Goal: Transaction & Acquisition: Purchase product/service

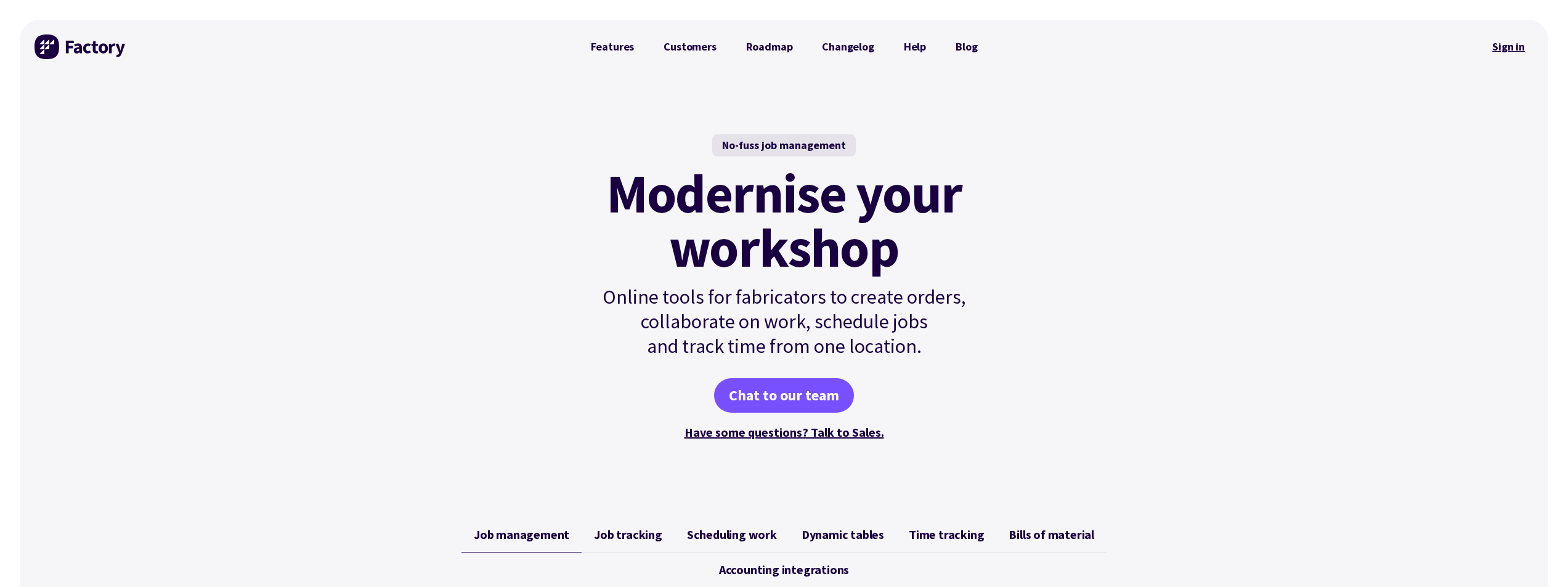
click at [1505, 43] on link "Sign in" at bounding box center [1509, 47] width 50 height 28
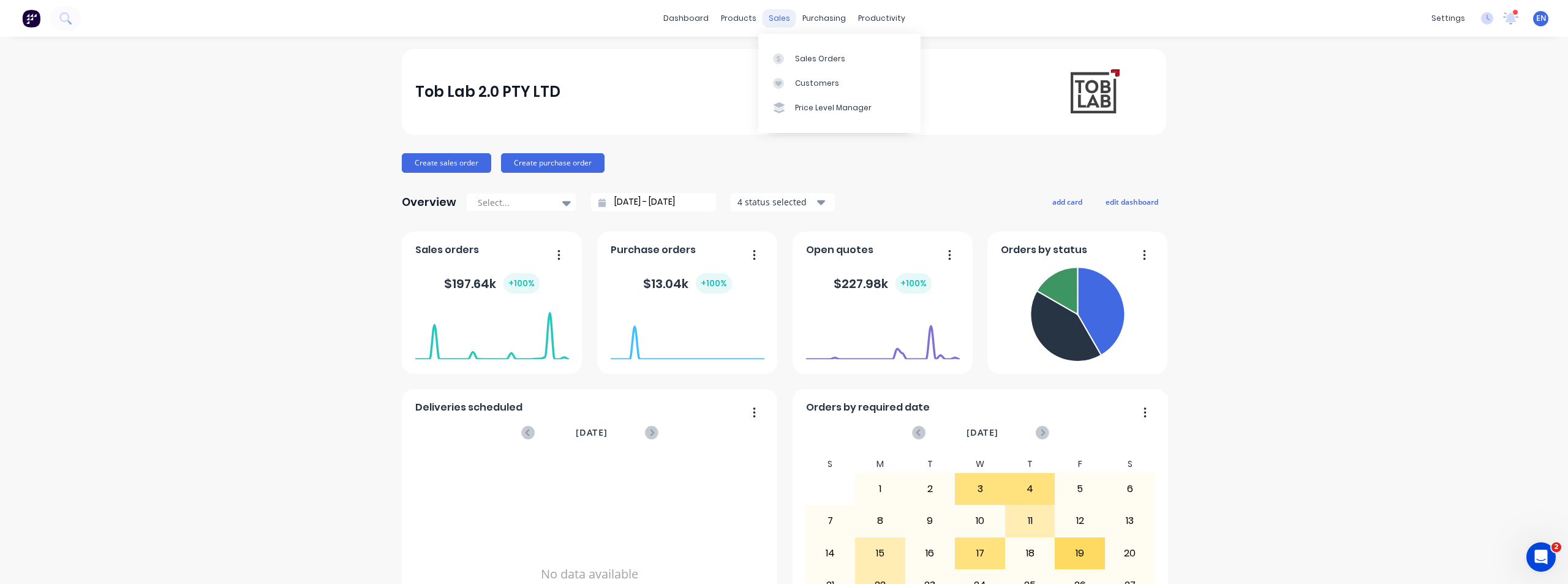
click at [774, 23] on div "sales" at bounding box center [779, 19] width 33 height 19
drag, startPoint x: 817, startPoint y: 57, endPoint x: 773, endPoint y: 71, distance: 46.2
click at [816, 56] on div "Sales Orders" at bounding box center [820, 59] width 50 height 11
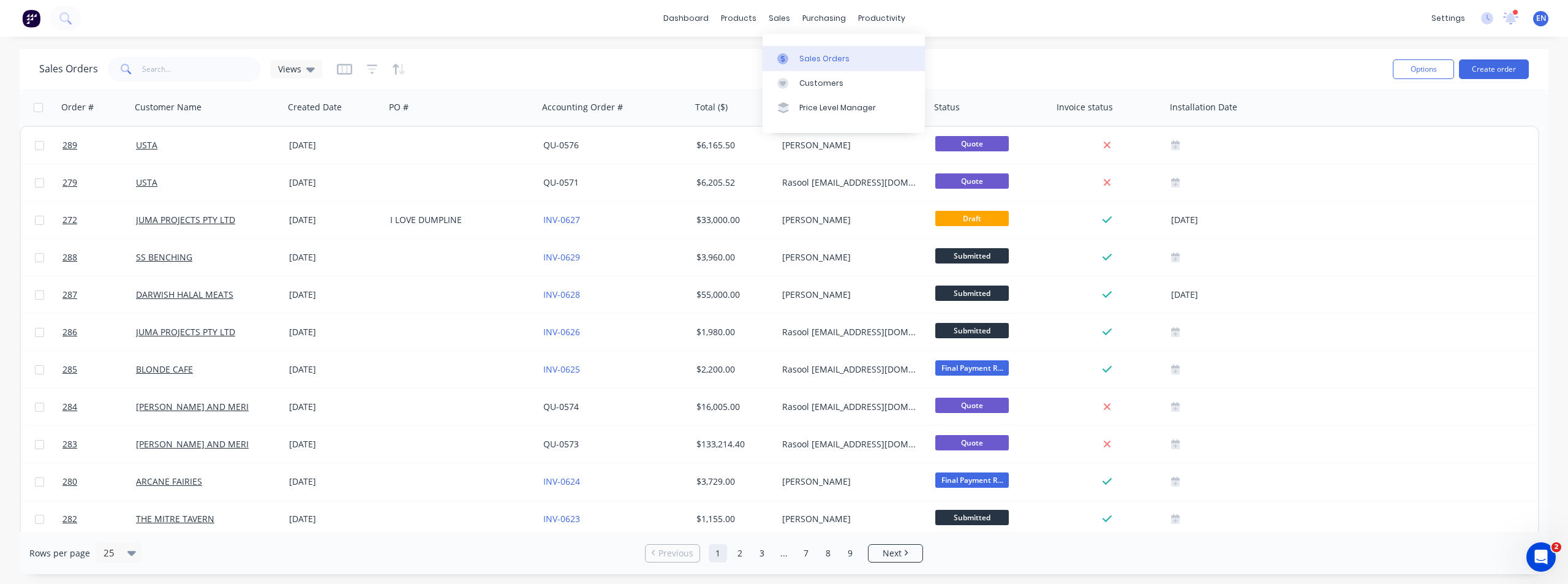
click at [802, 54] on div "Sales Orders" at bounding box center [824, 59] width 50 height 11
click at [796, 60] on link "Sales Orders" at bounding box center [843, 58] width 162 height 25
click at [1492, 70] on button "Create order" at bounding box center [1494, 69] width 70 height 19
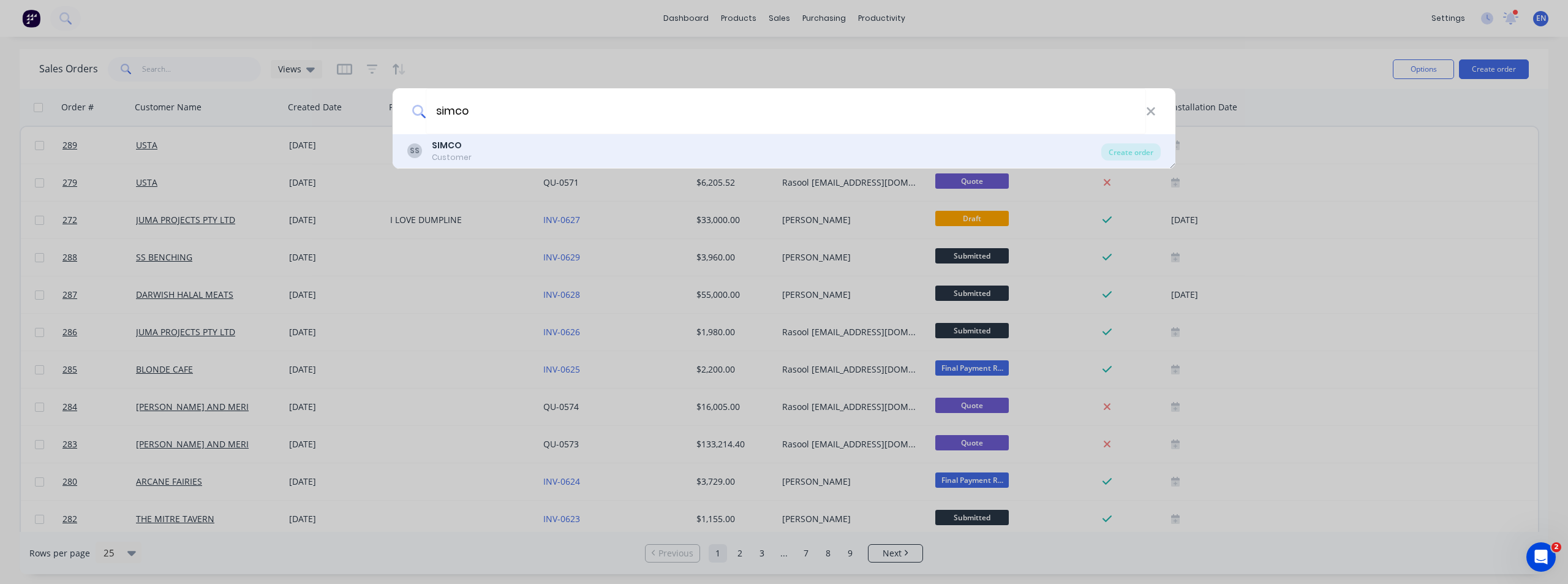
type input "simco"
click at [714, 144] on div "SS SIMCO Customer" at bounding box center [754, 150] width 694 height 24
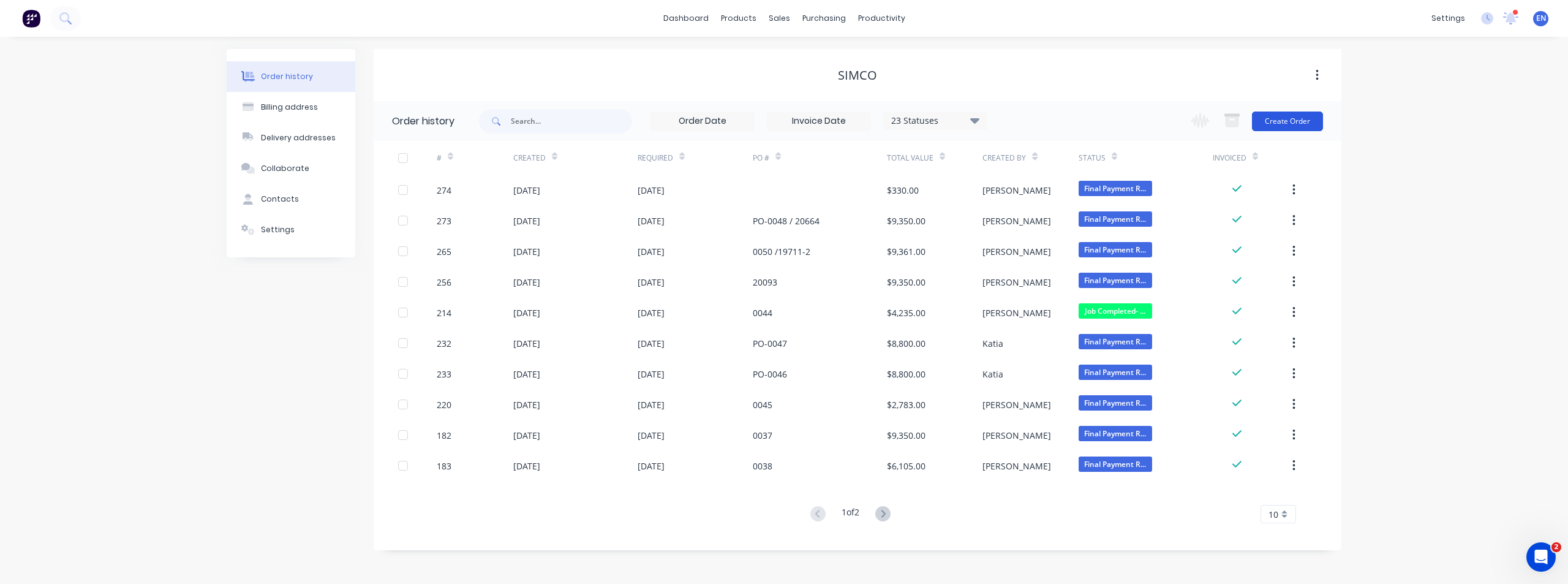
click at [1278, 126] on button "Create Order" at bounding box center [1287, 121] width 71 height 19
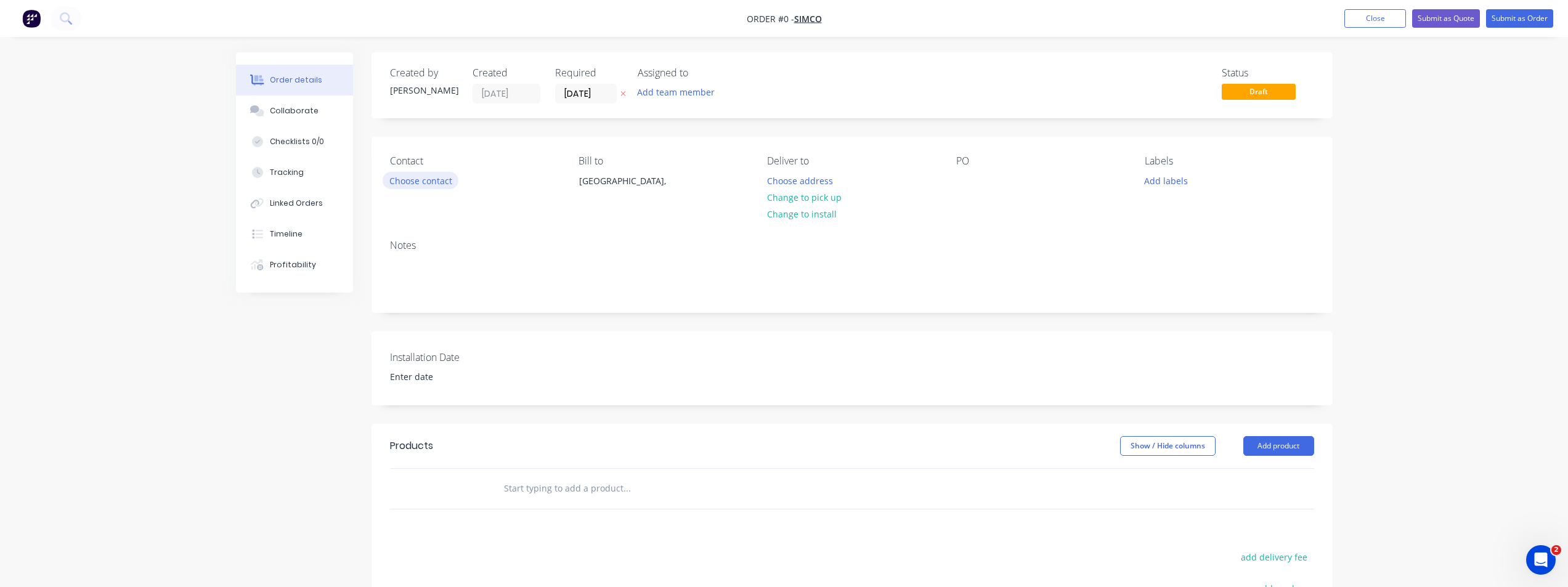
click at [413, 184] on button "Choose contact" at bounding box center [420, 180] width 76 height 16
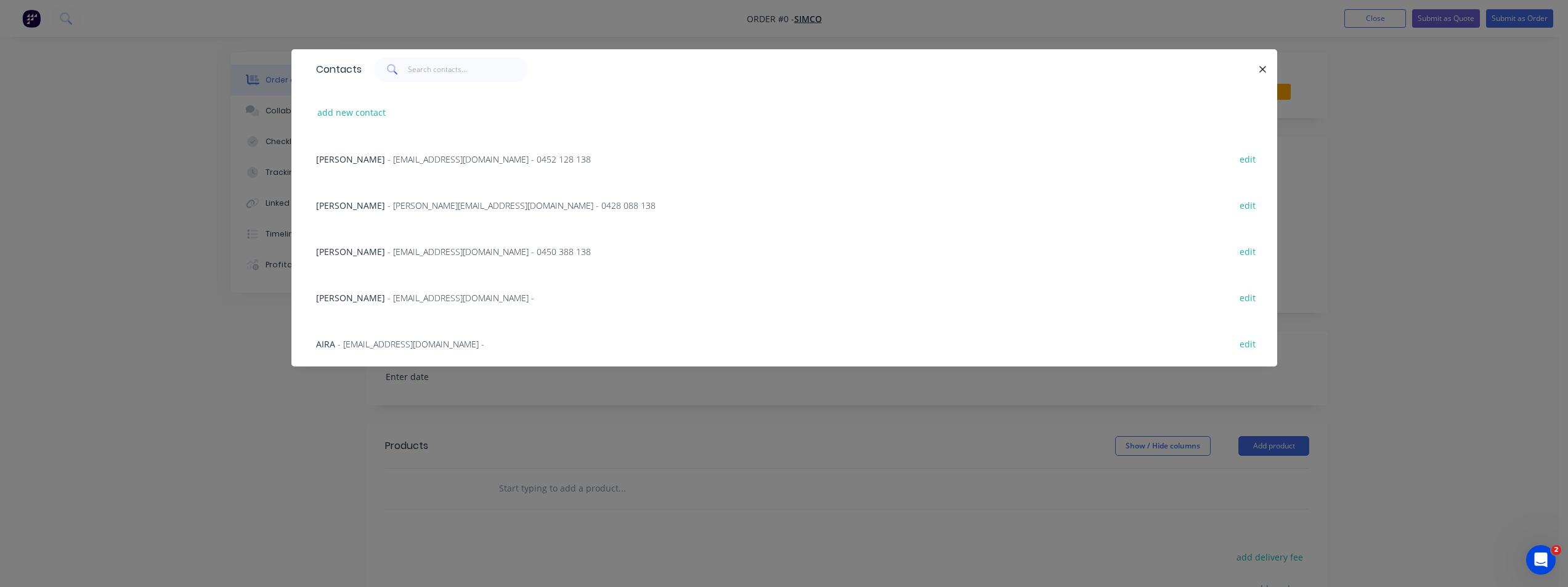
click at [375, 158] on span "GARETH GRANT" at bounding box center [350, 159] width 69 height 12
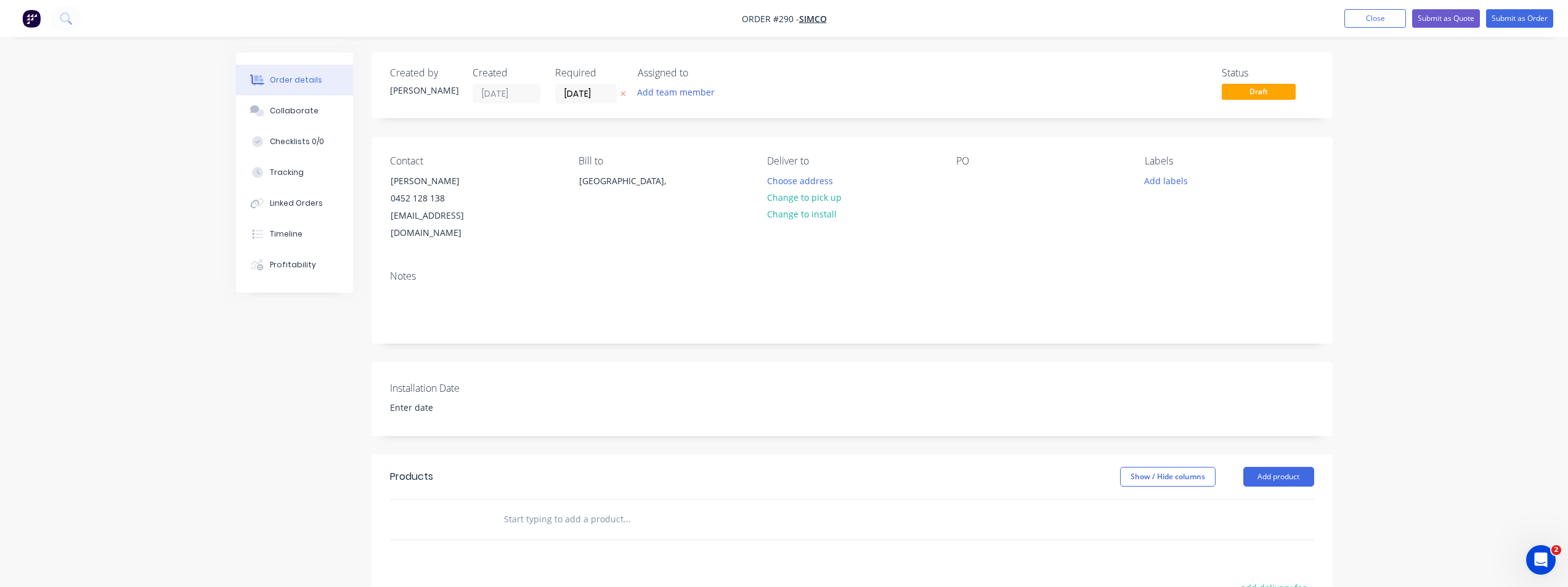
click at [534, 507] on input "text" at bounding box center [627, 519] width 246 height 25
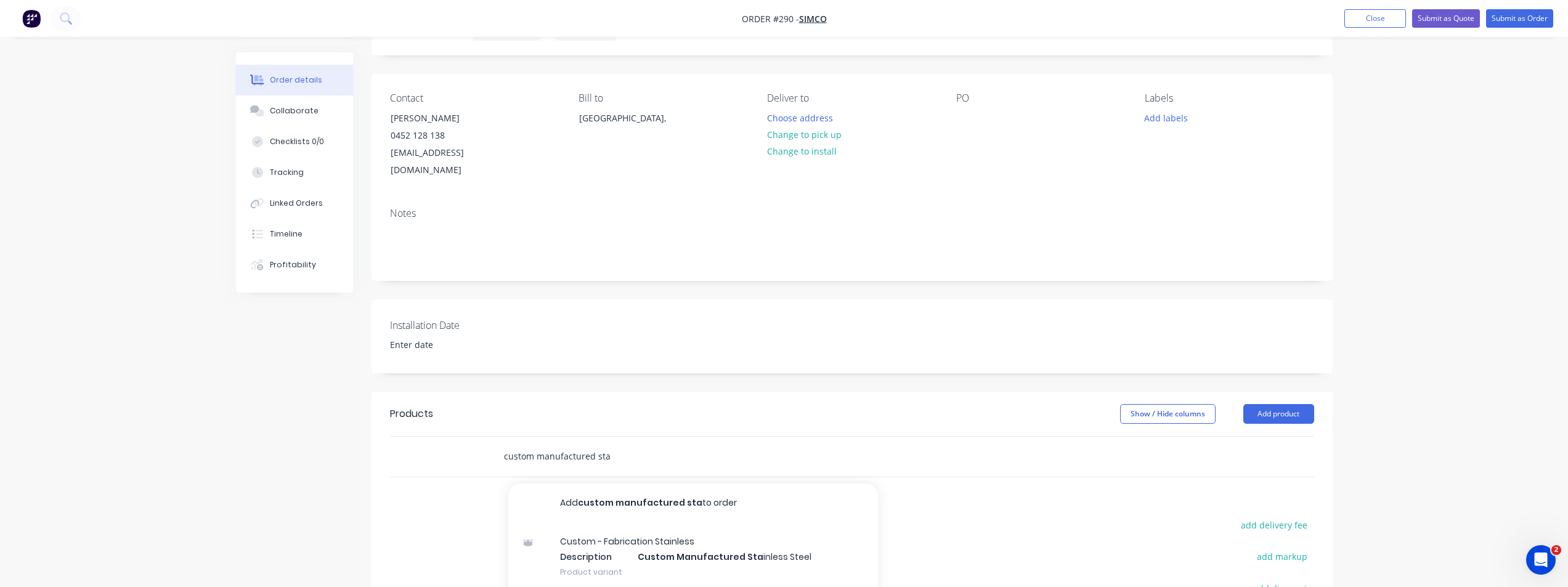
scroll to position [123, 0]
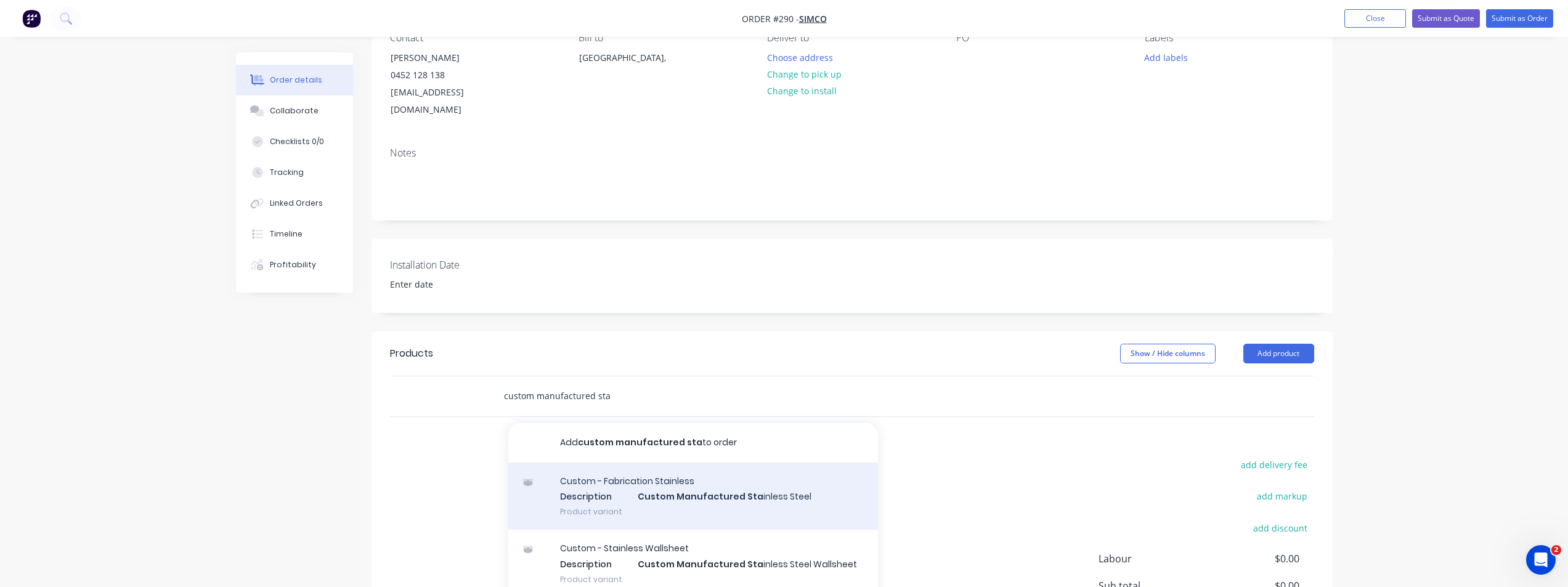
type input "custom manufactured sta"
click at [648, 465] on div "Custom - Fabrication Stainless Description Custom Manufactured Sta inless Steel…" at bounding box center [693, 497] width 370 height 68
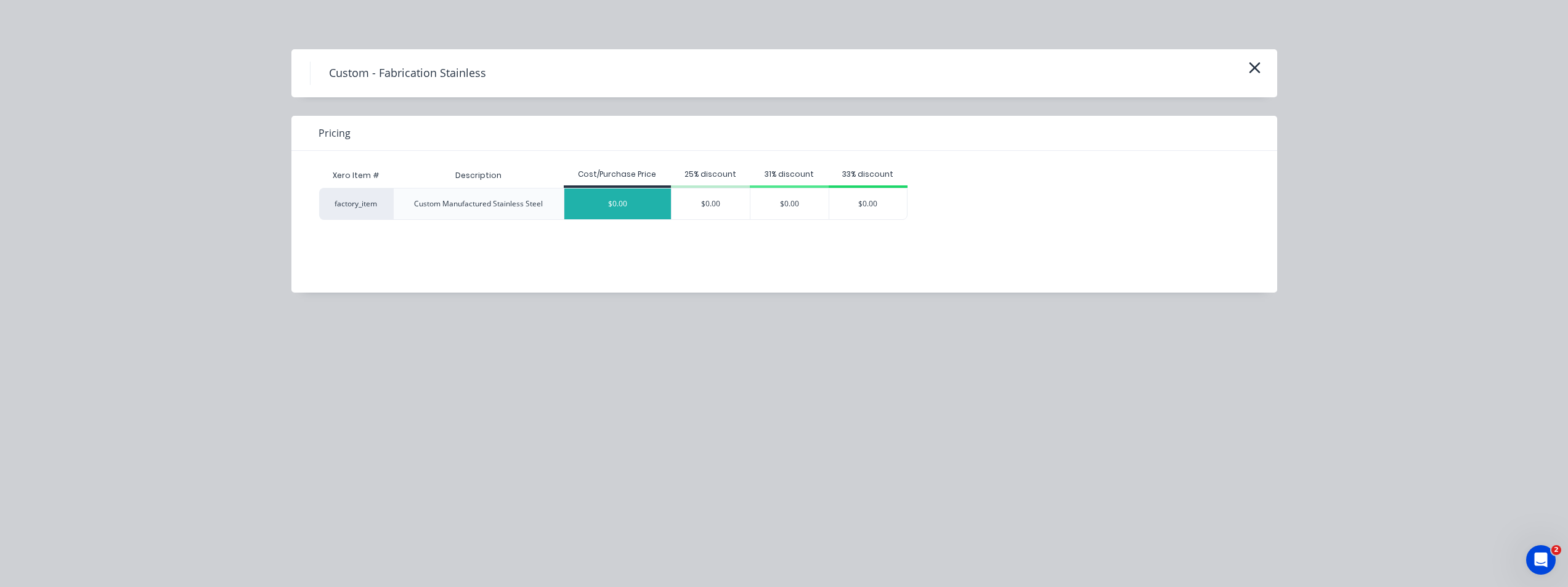
click at [579, 196] on div "$0.00" at bounding box center [618, 204] width 107 height 31
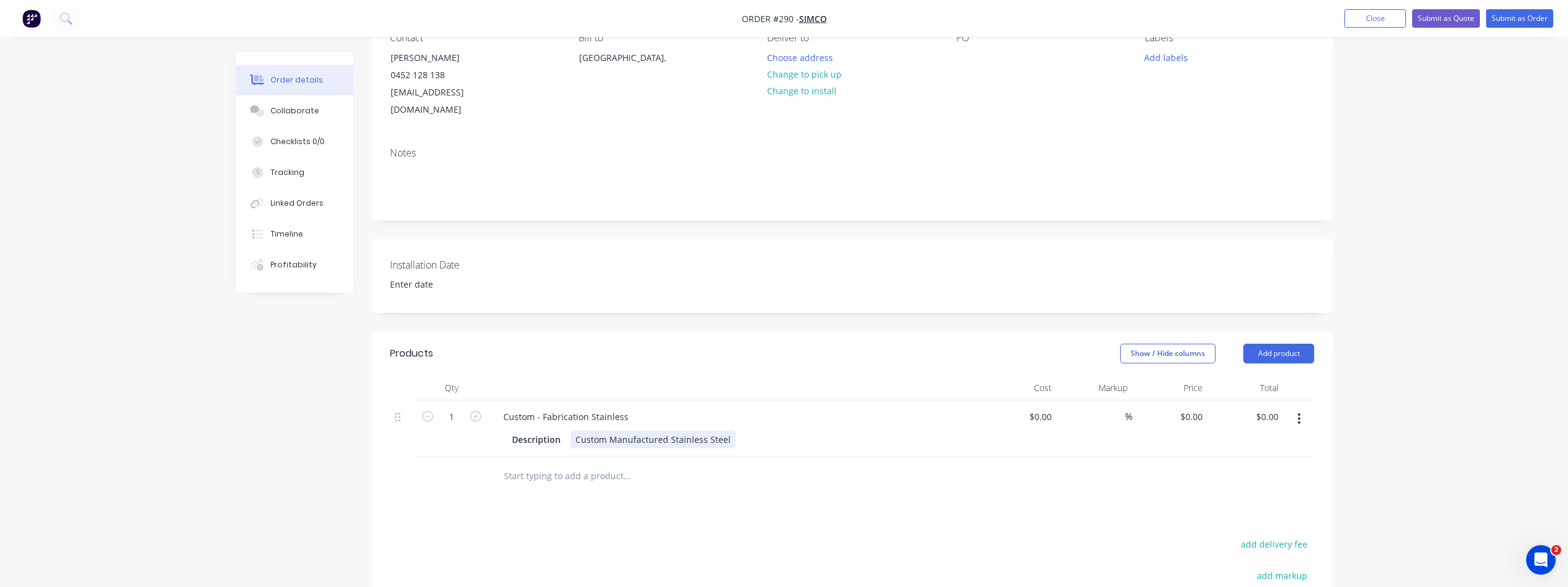
click at [727, 430] on div "Custom Manufactured Stainless Steel" at bounding box center [653, 439] width 165 height 18
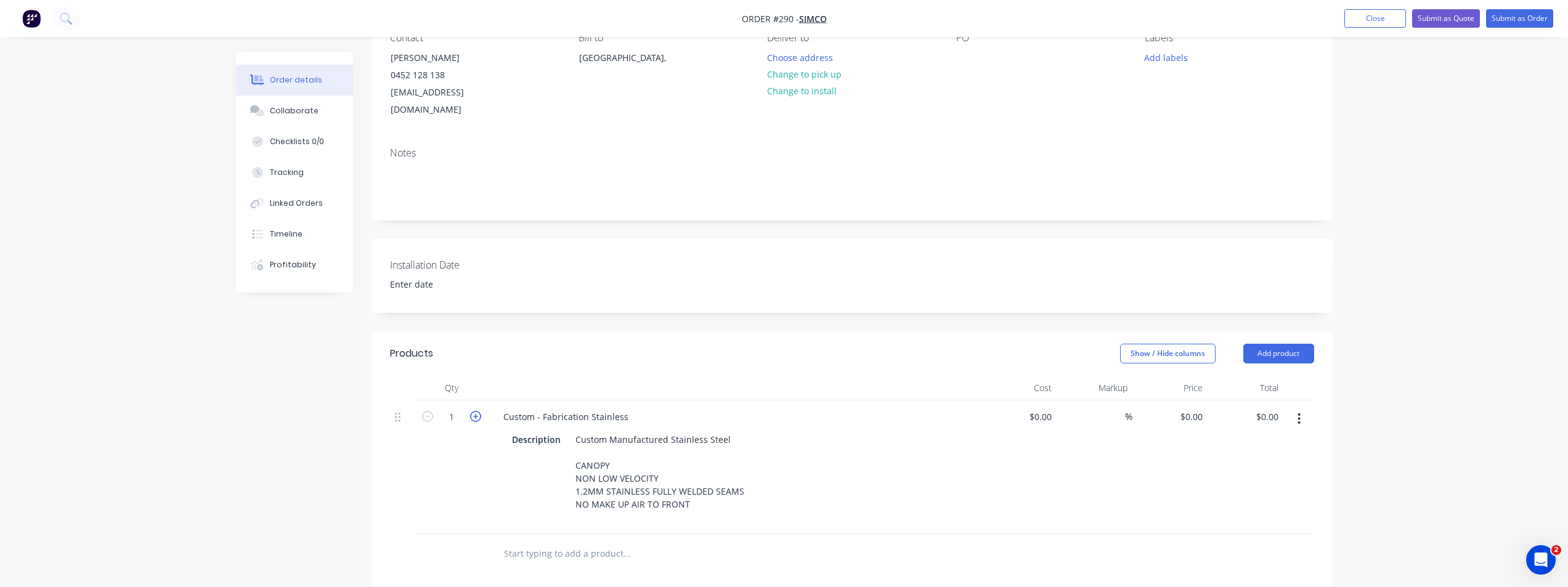
click at [478, 411] on icon "button" at bounding box center [476, 416] width 11 height 11
type input "5"
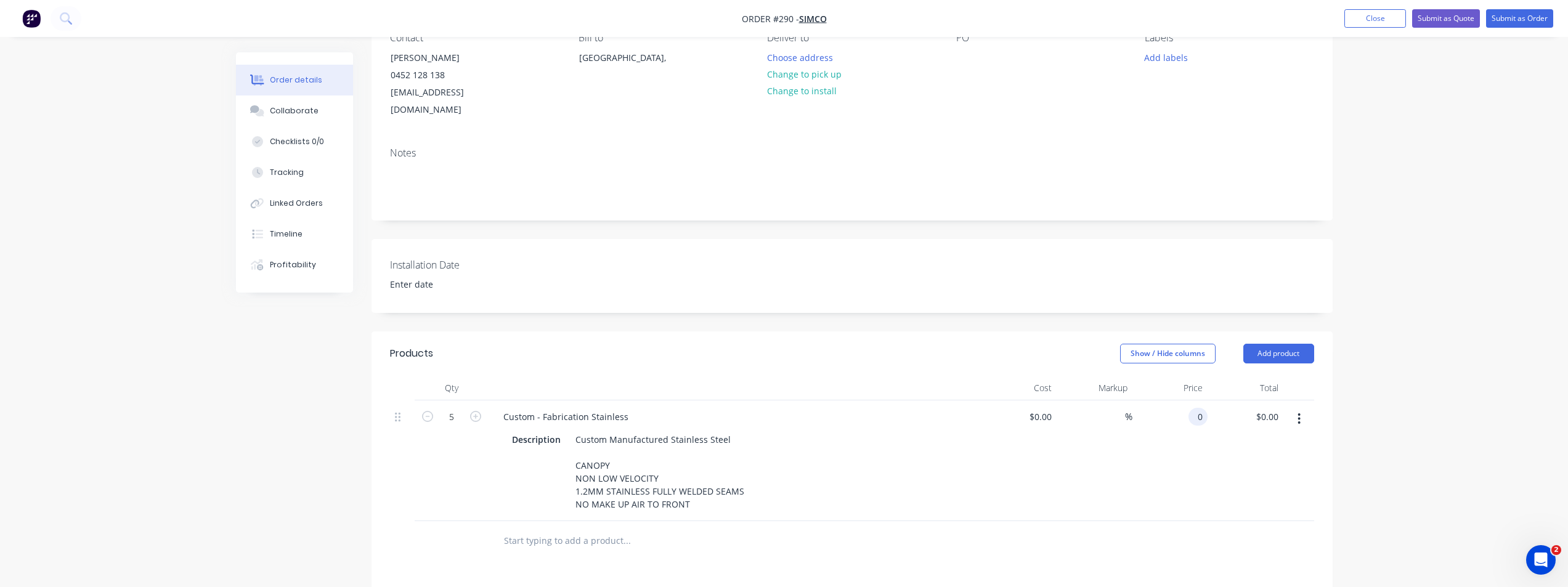
click at [1192, 408] on div "0 0" at bounding box center [1198, 416] width 19 height 18
type input "4"
type input "1400"
type input "0.00"
type input "$1,400.00"
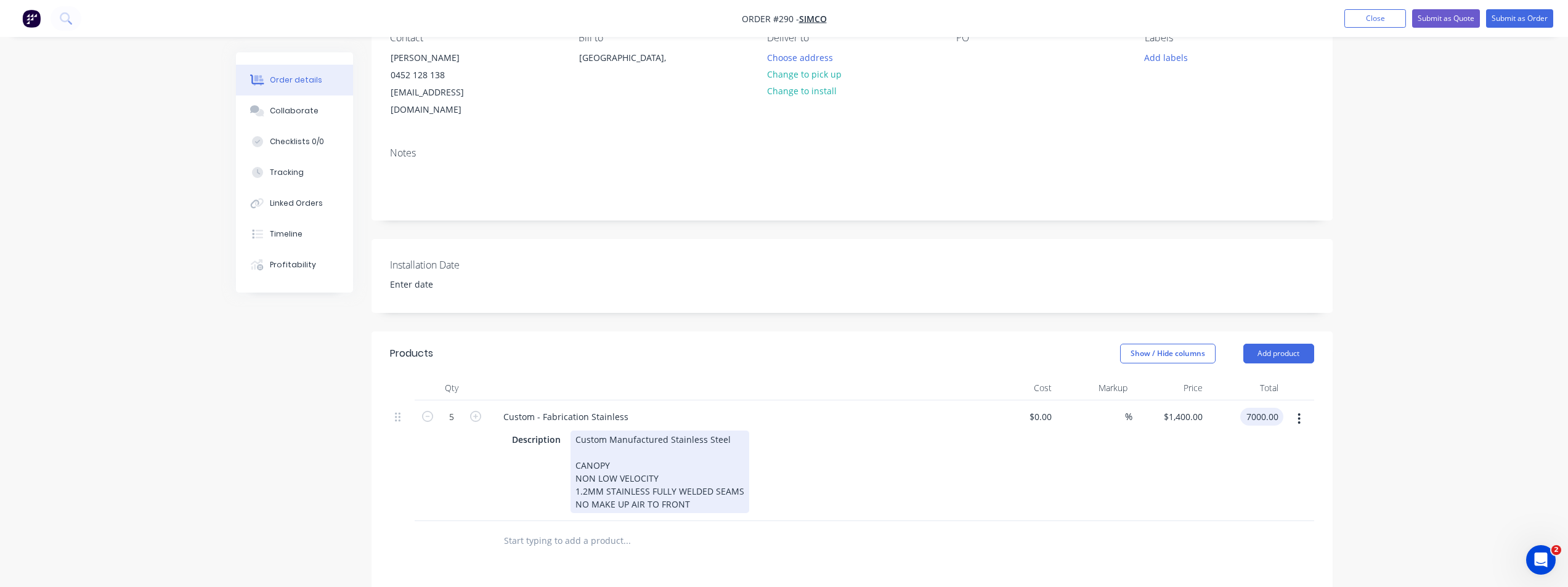
type input "$7,000.00"
click at [688, 488] on div "Custom Manufactured Stainless Steel CANOPY NON LOW VELOCITY 1.2MM STAINLESS FUL…" at bounding box center [660, 472] width 179 height 83
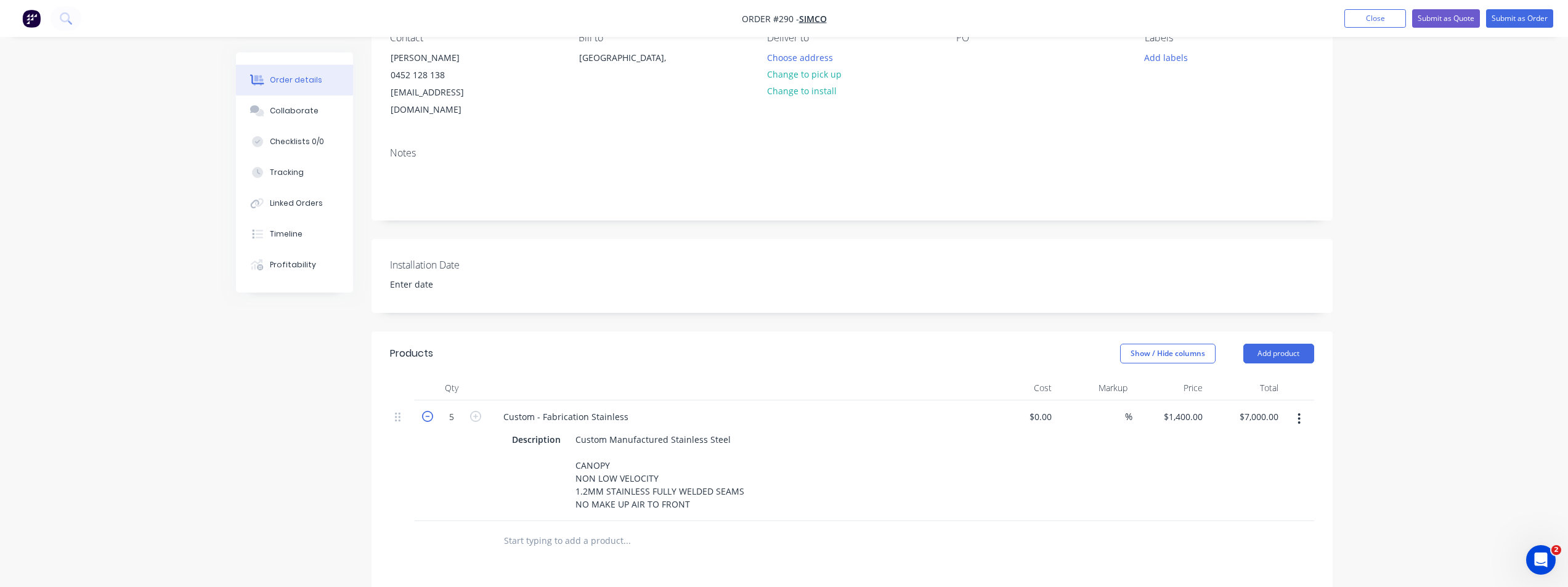
click at [425, 411] on icon "button" at bounding box center [427, 416] width 11 height 11
type input "4"
type input "$5,600.00"
click at [425, 411] on icon "button" at bounding box center [427, 416] width 11 height 11
type input "3"
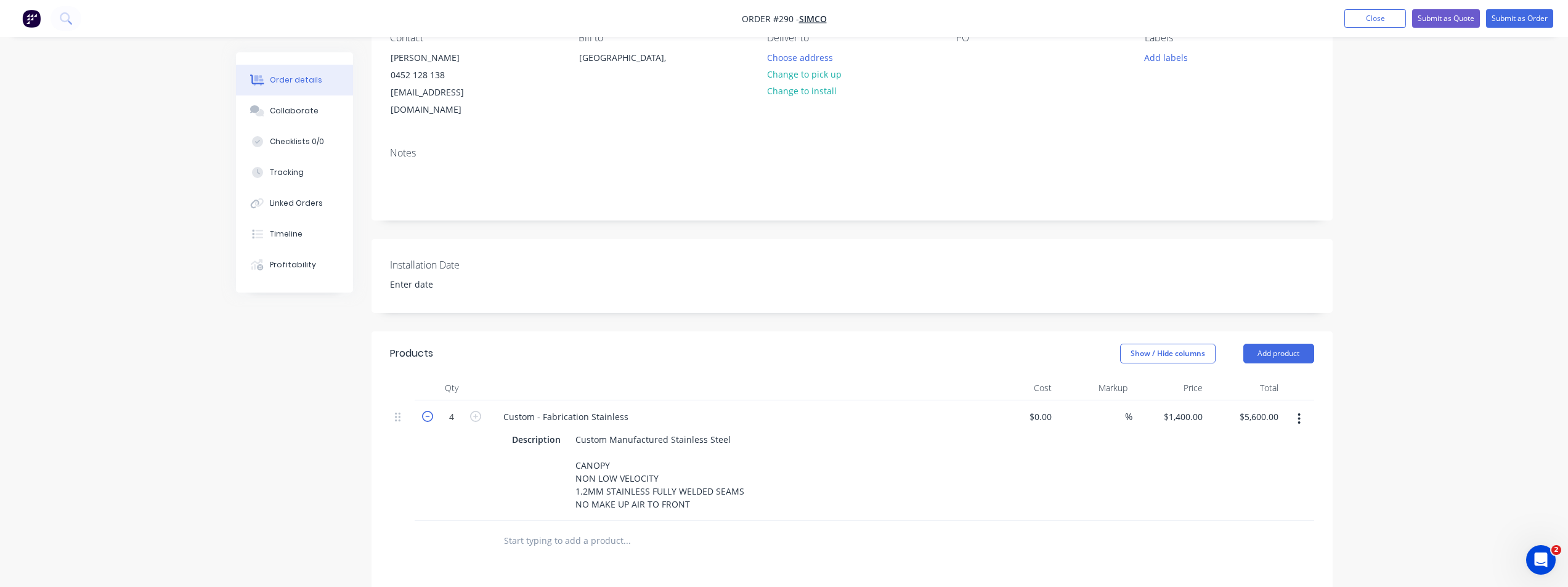
type input "$4,200.00"
click at [426, 411] on icon "button" at bounding box center [427, 416] width 11 height 11
type input "2"
type input "$2,800.00"
click at [426, 411] on icon "button" at bounding box center [427, 416] width 11 height 11
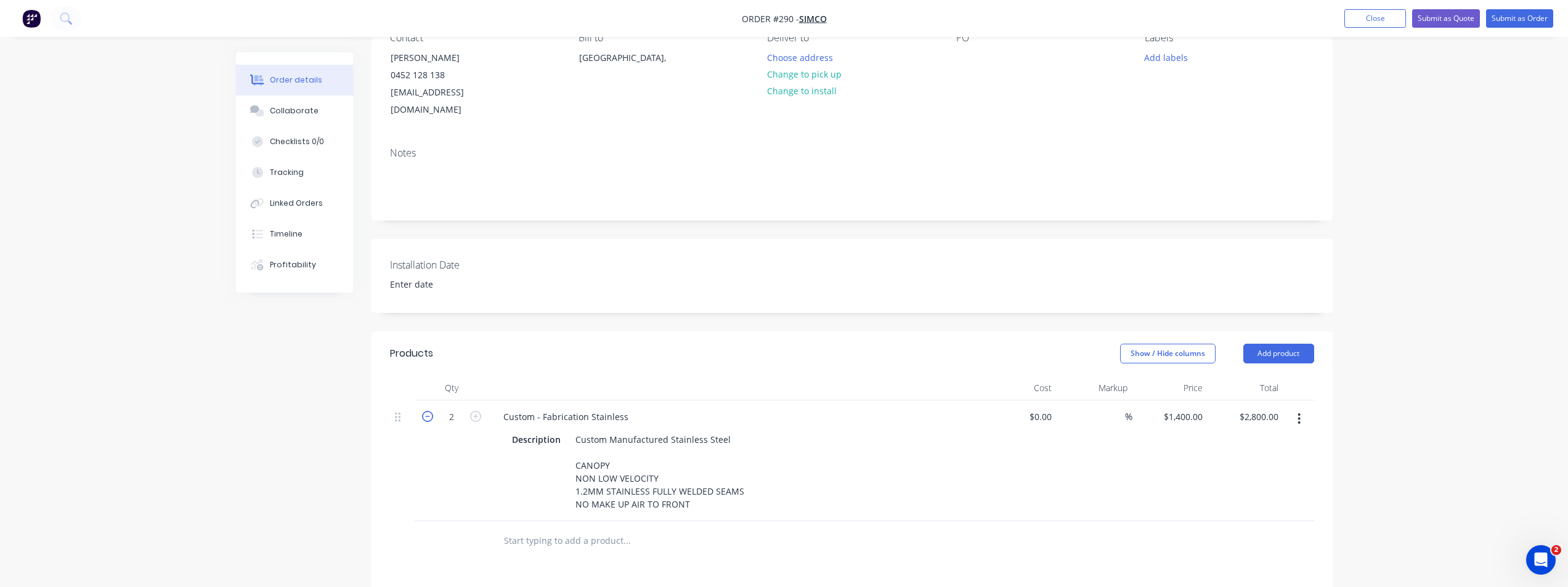
type input "1"
type input "$1,400.00"
click at [426, 411] on icon "button" at bounding box center [427, 416] width 11 height 11
type input "0"
type input "$0.00"
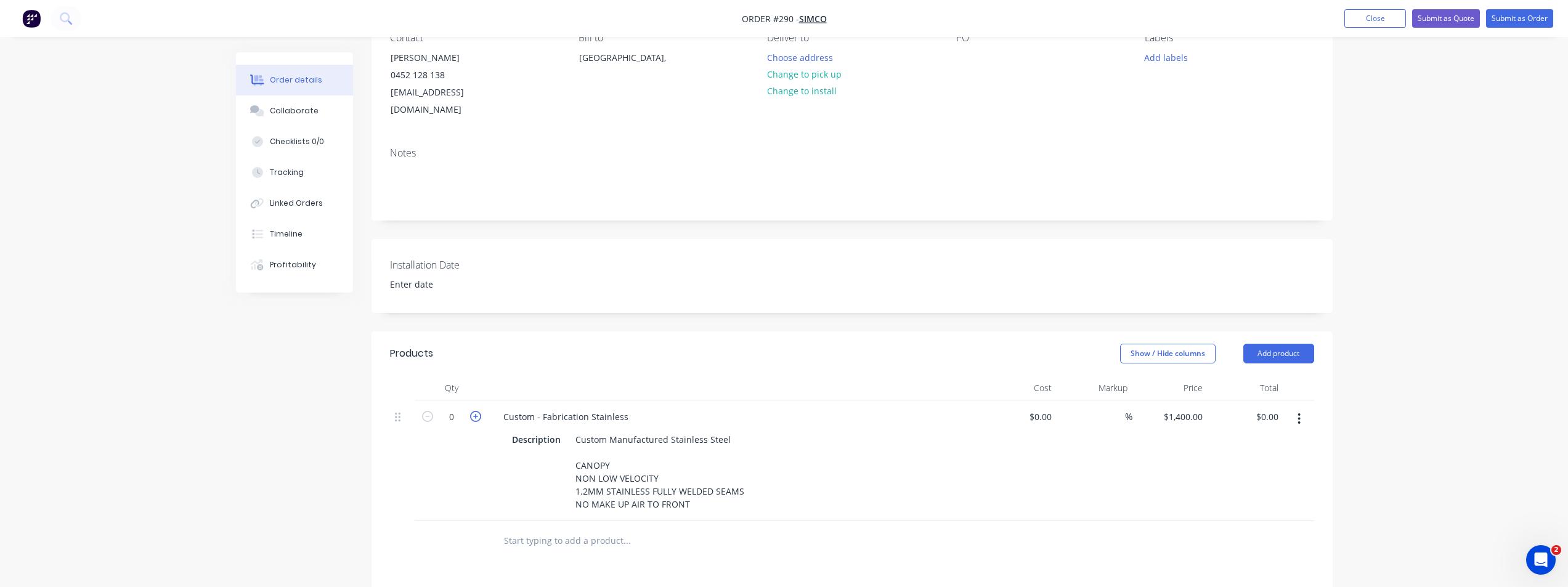
click at [477, 411] on icon "button" at bounding box center [476, 416] width 11 height 11
type input "1"
type input "$1,400.00"
drag, startPoint x: 1159, startPoint y: 401, endPoint x: 1201, endPoint y: 415, distance: 44.3
click at [1163, 401] on div "1400 $1,400.00" at bounding box center [1170, 461] width 76 height 121
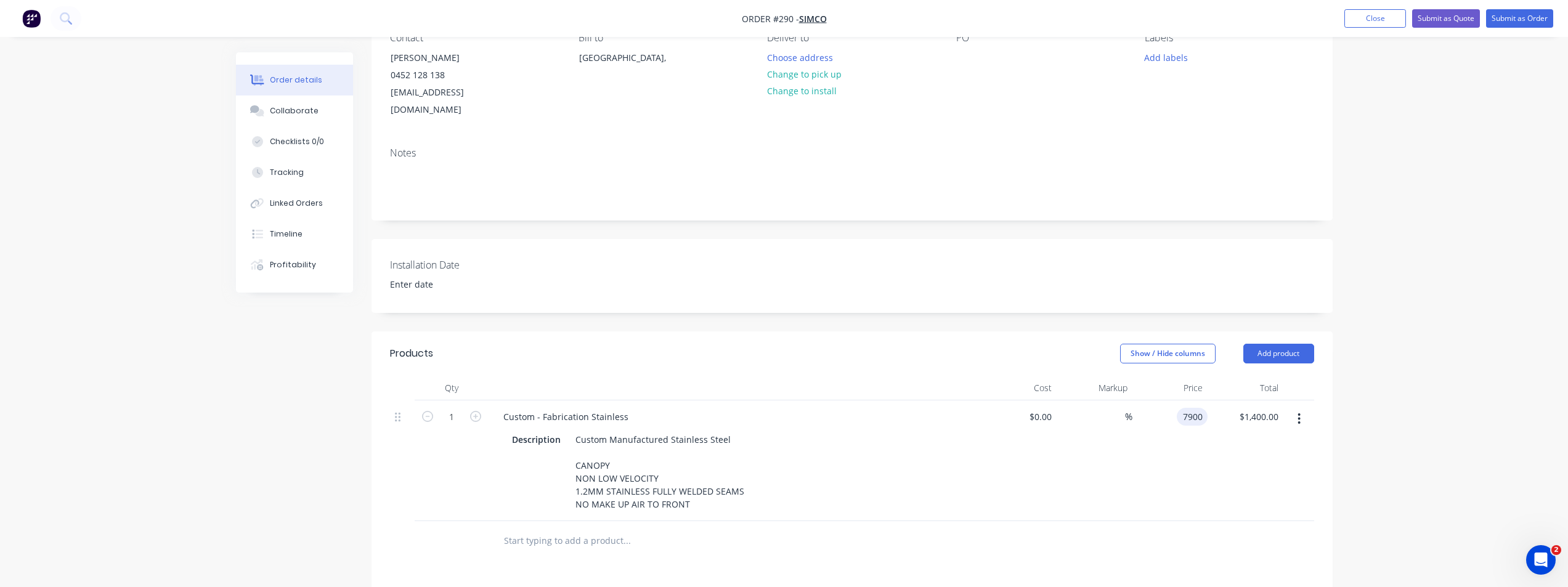
type input "$7,900.00"
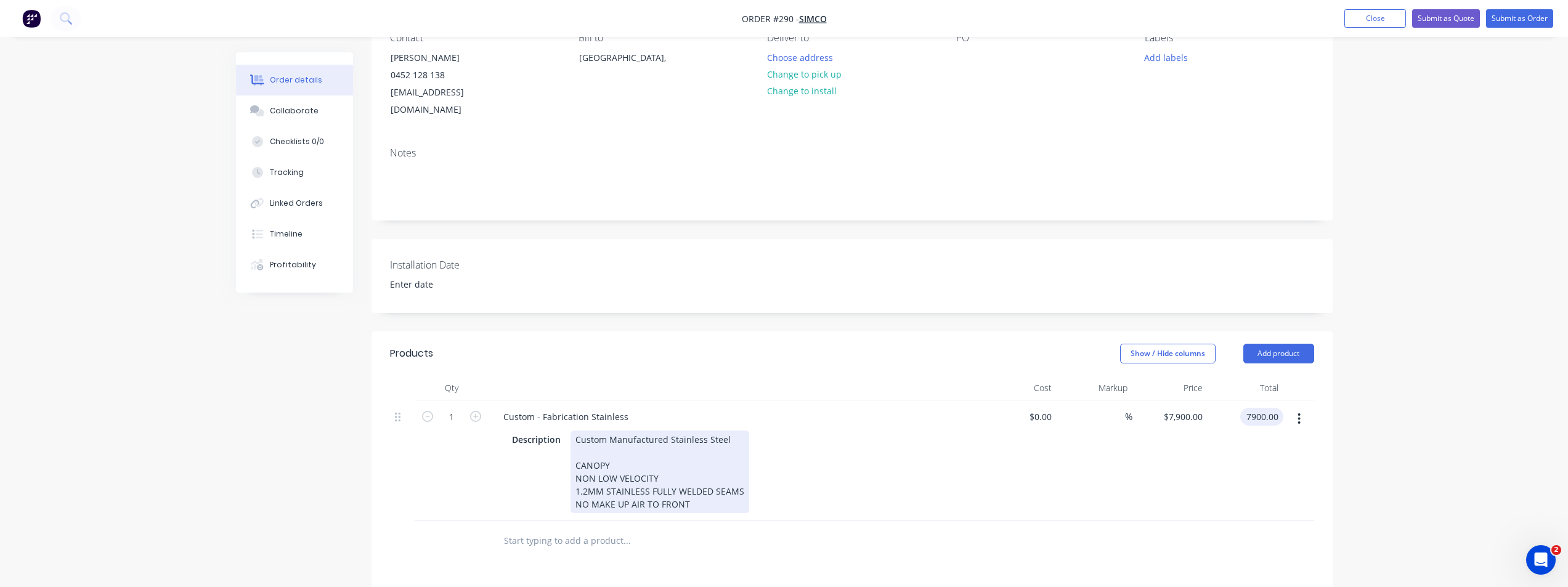
type input "$7,900.00"
click at [689, 492] on div "Custom Manufactured Stainless Steel CANOPY NON LOW VELOCITY 1.2MM STAINLESS FUL…" at bounding box center [660, 472] width 179 height 83
click at [604, 474] on div "Custom Manufactured Stainless Steel CANOPY NON LOW VELOCITY 1.2MM STAINLESS FUL…" at bounding box center [660, 484] width 179 height 108
click at [695, 494] on div "Custom Manufactured Stainless Steel CANOPY NON LOW VELOCITY 1.2MM 304 No.4 STAI…" at bounding box center [679, 484] width 218 height 108
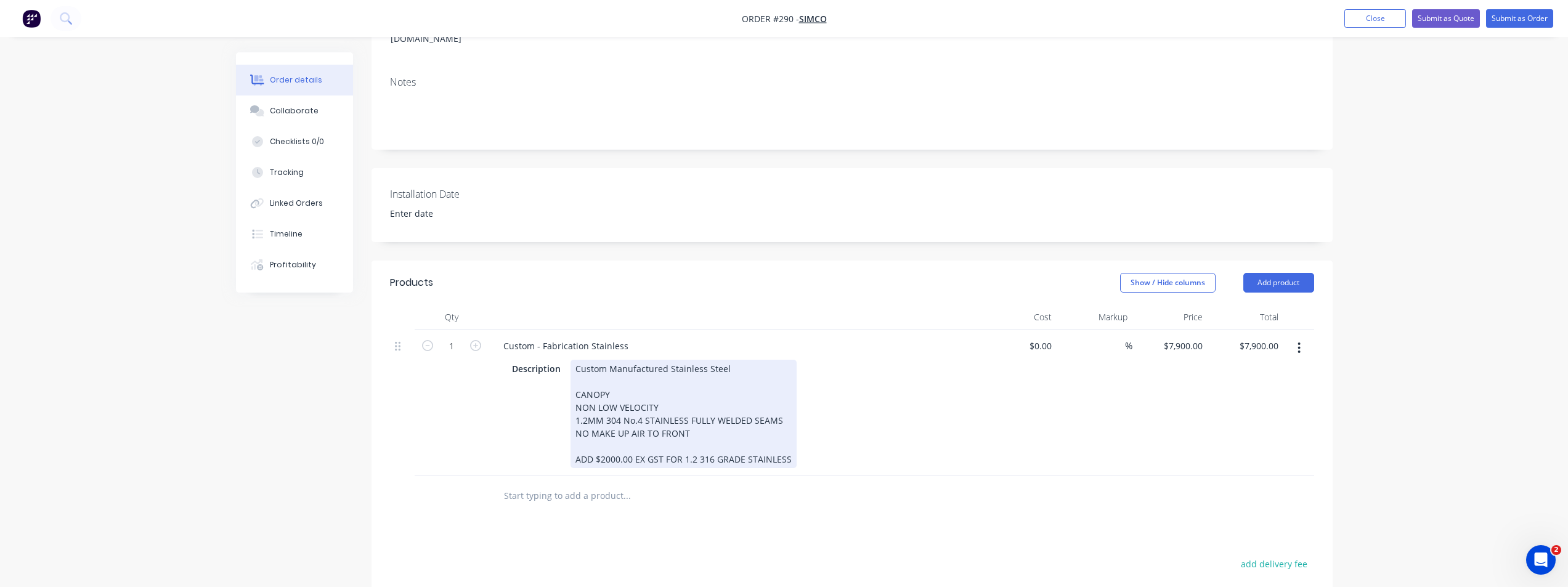
scroll to position [246, 0]
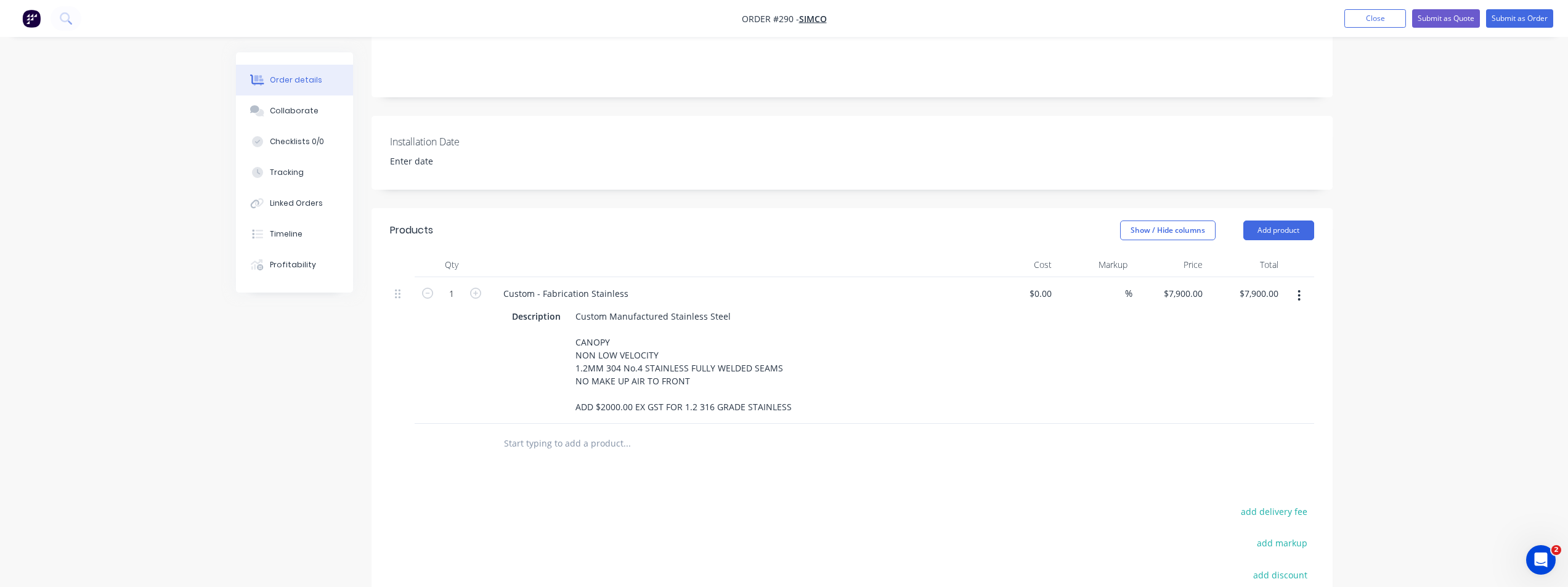
click at [617, 440] on input "text" at bounding box center [627, 444] width 246 height 25
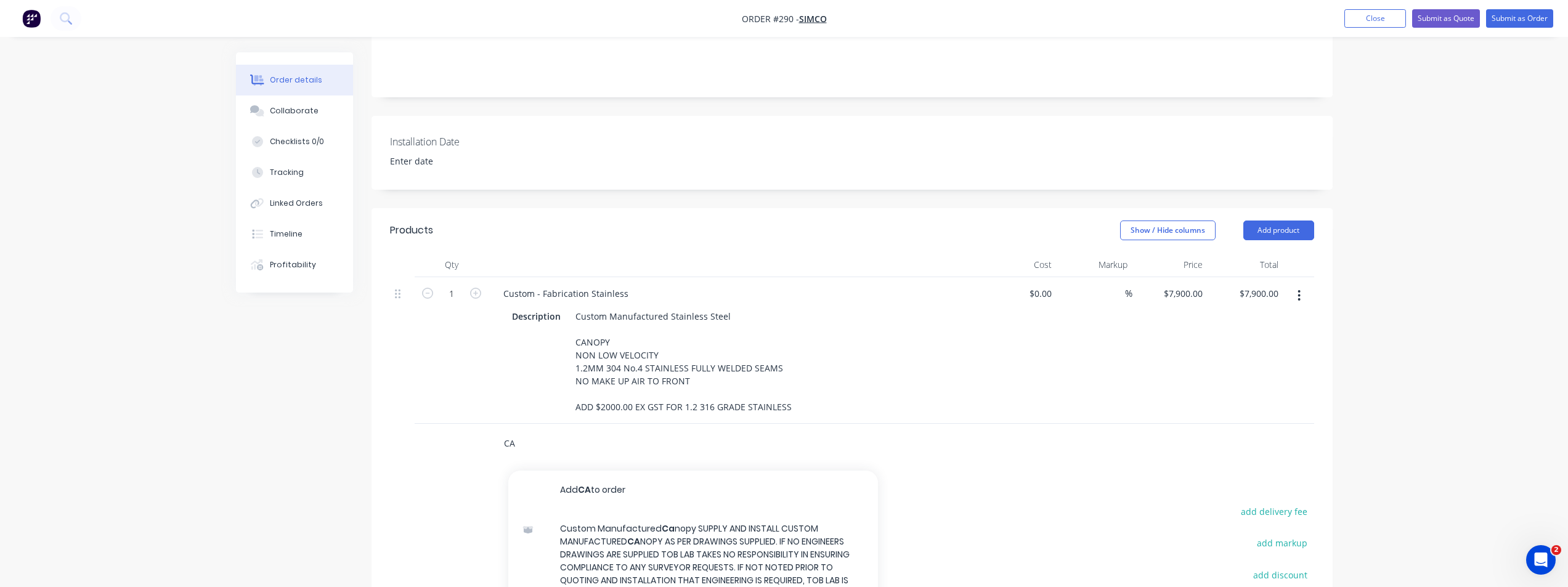
type input "C"
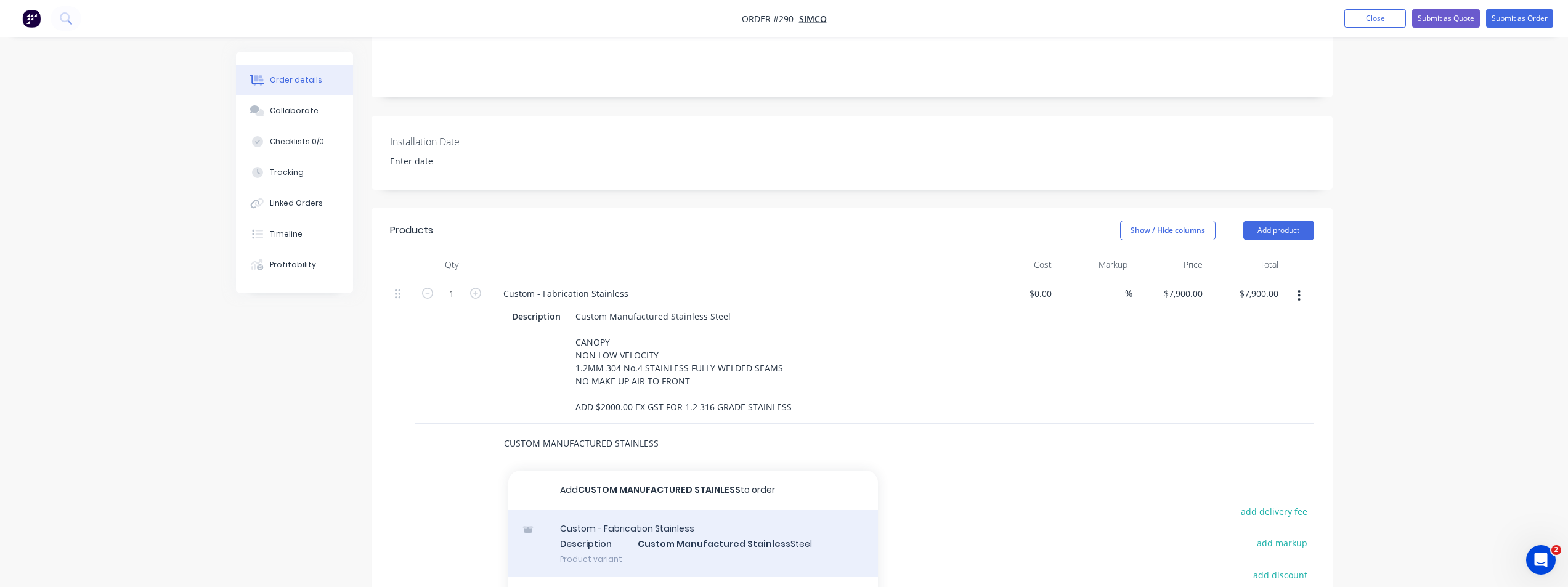
type input "CUSTOM MANUFACTURED STAINLESS"
click at [670, 536] on div "Custom - Fabrication Stainless Description Custom Manufactured Stainless Steel …" at bounding box center [693, 543] width 370 height 68
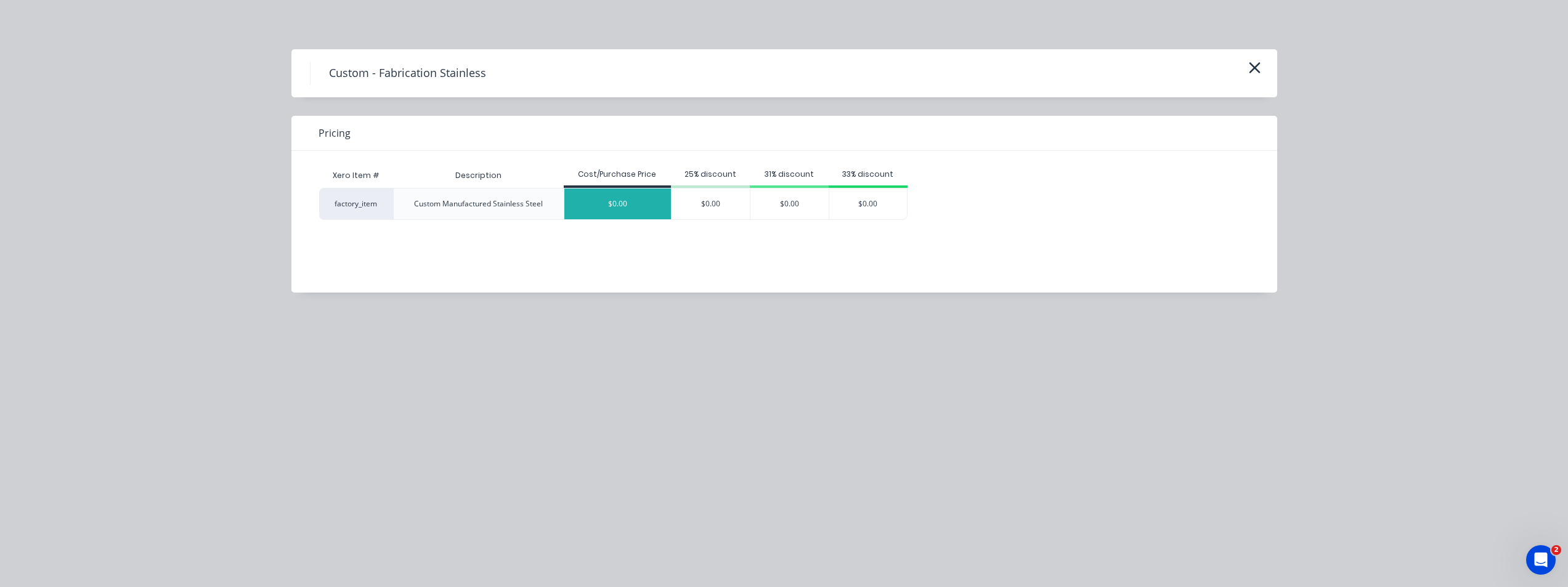
click at [631, 216] on div "$0.00" at bounding box center [618, 204] width 107 height 31
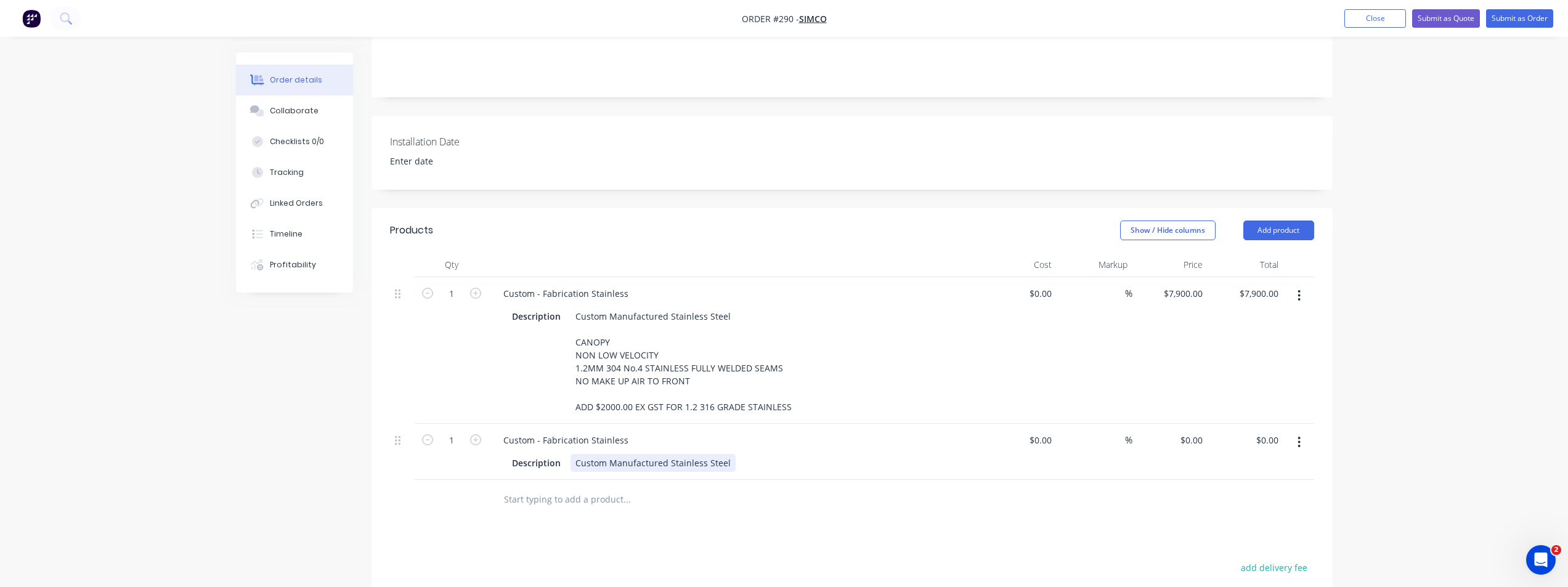
click at [724, 460] on div "Custom Manufactured Stainless Steel" at bounding box center [653, 462] width 165 height 18
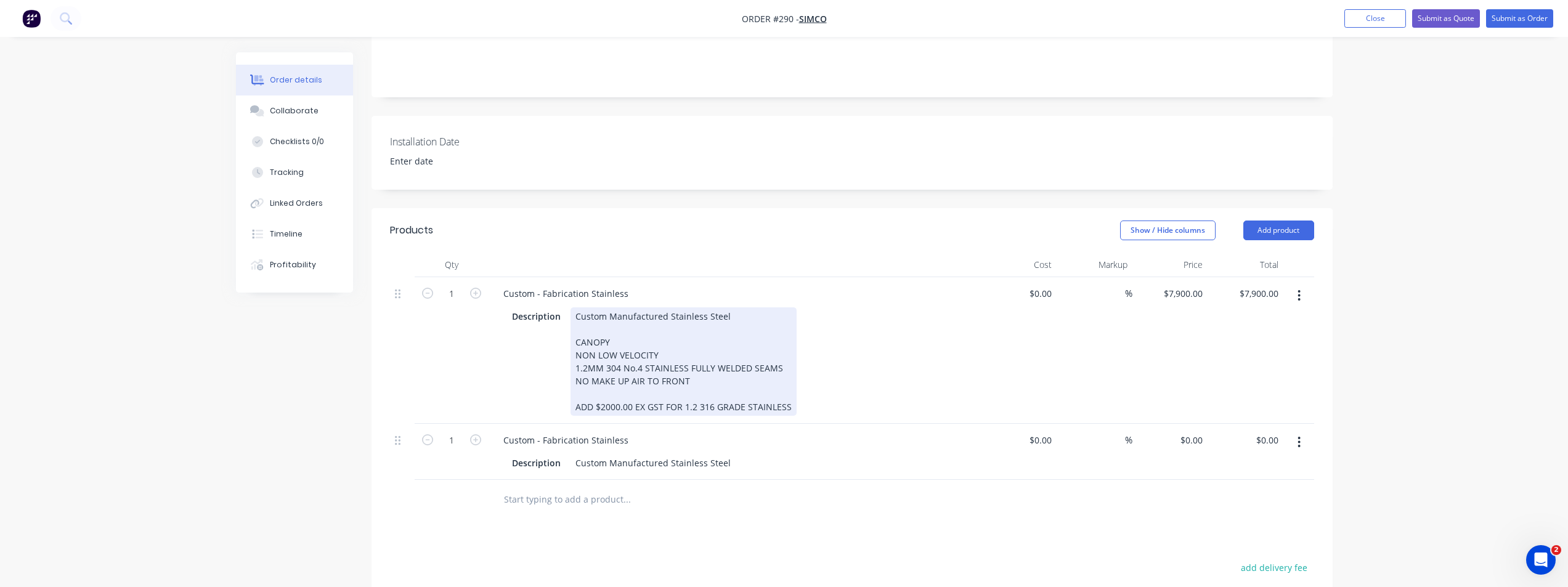
drag, startPoint x: 573, startPoint y: 320, endPoint x: 749, endPoint y: 403, distance: 194.6
click at [749, 403] on div "Custom Manufactured Stainless Steel CANOPY NON LOW VELOCITY 1.2MM 304 No.4 STAI…" at bounding box center [684, 361] width 226 height 108
copy div "CANOPY NON LOW VELOCITY 1.2MM 304 No.4 STAINLESS FULLY WELDED SEAMS NO MAKE UP …"
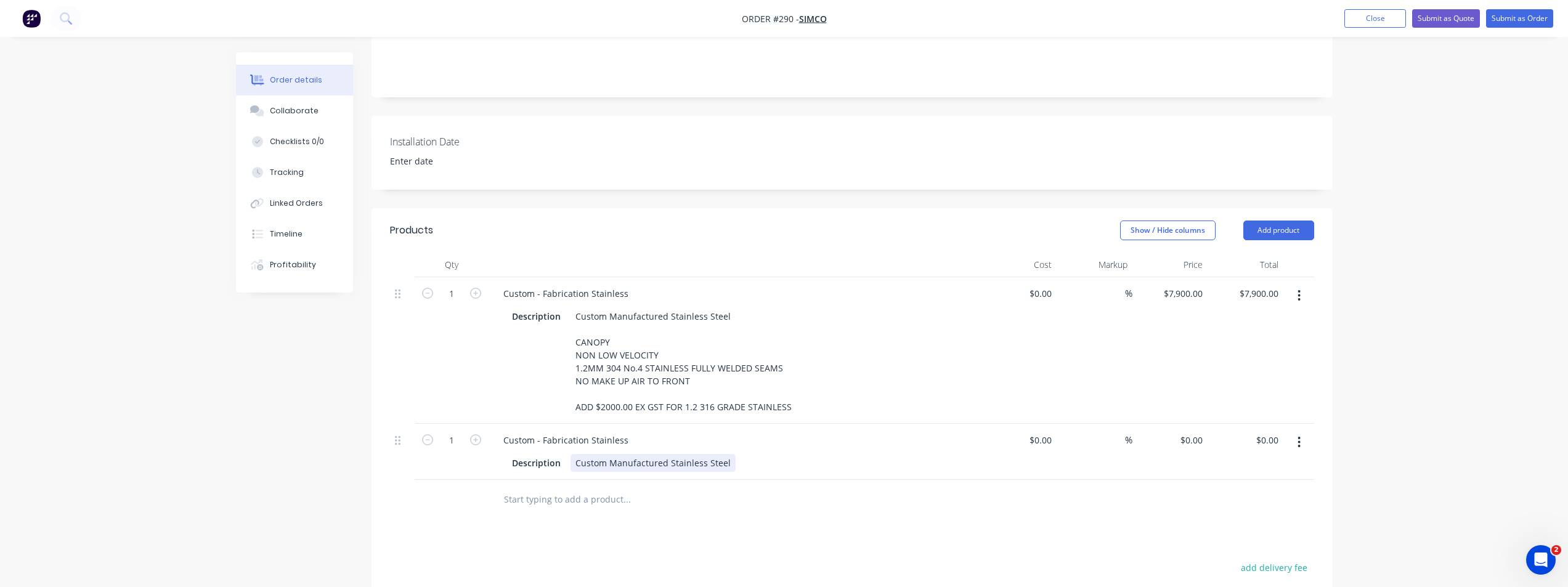
click at [625, 457] on div "Custom Manufactured Stainless Steel" at bounding box center [653, 462] width 165 height 18
paste div
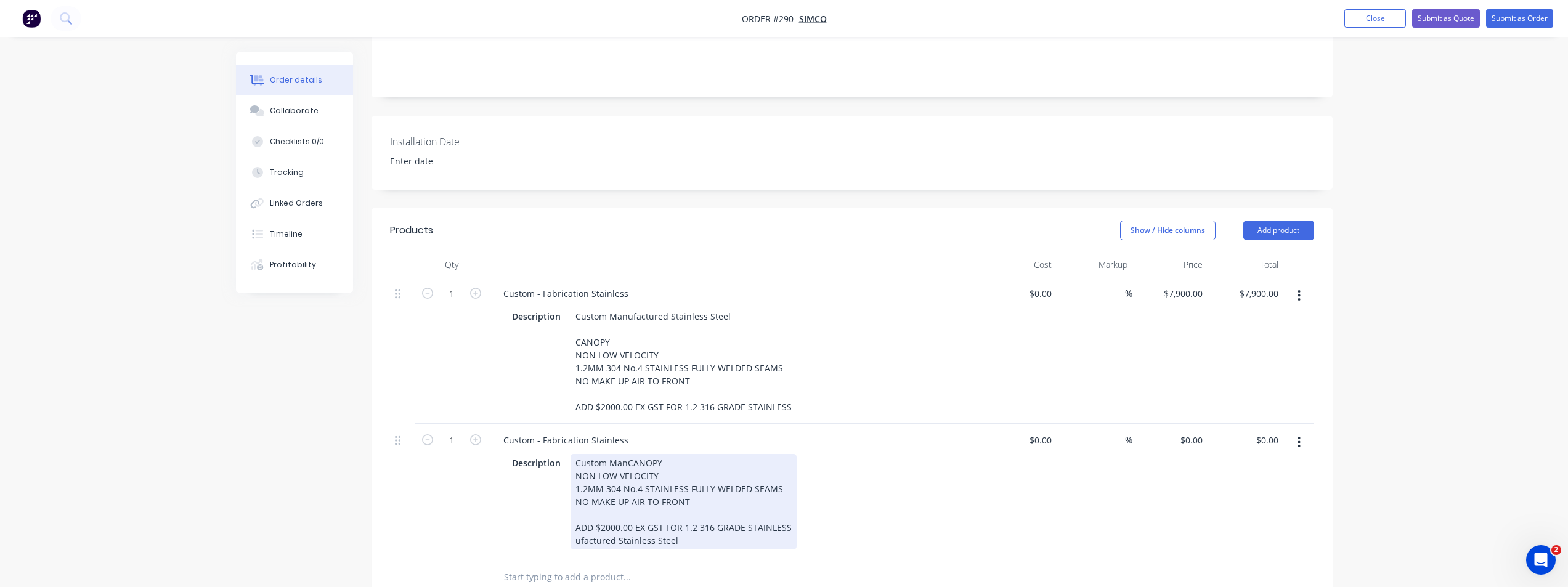
click at [624, 459] on div "Custom ManCANOPY NON LOW VELOCITY 1.2MM 304 No.4 STAINLESS FULLY WELDED SEAMS N…" at bounding box center [684, 501] width 226 height 96
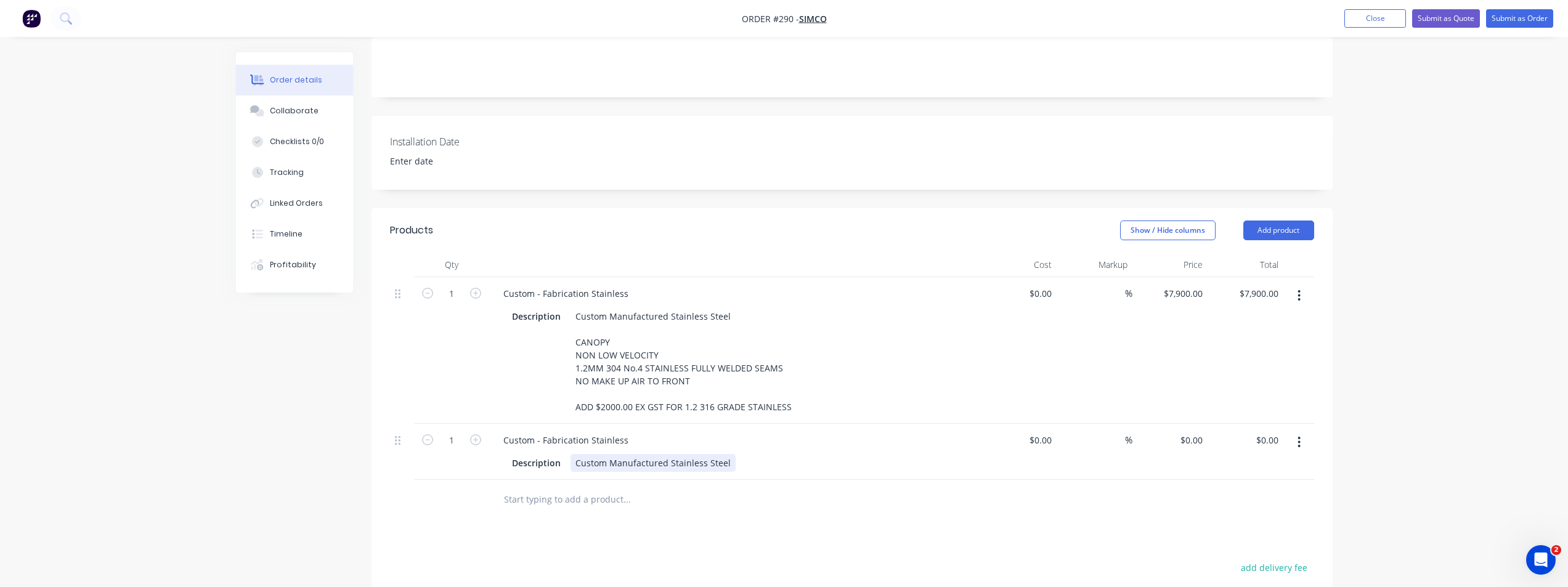
click at [726, 456] on div "Custom Manufactured Stainless Steel" at bounding box center [653, 462] width 165 height 18
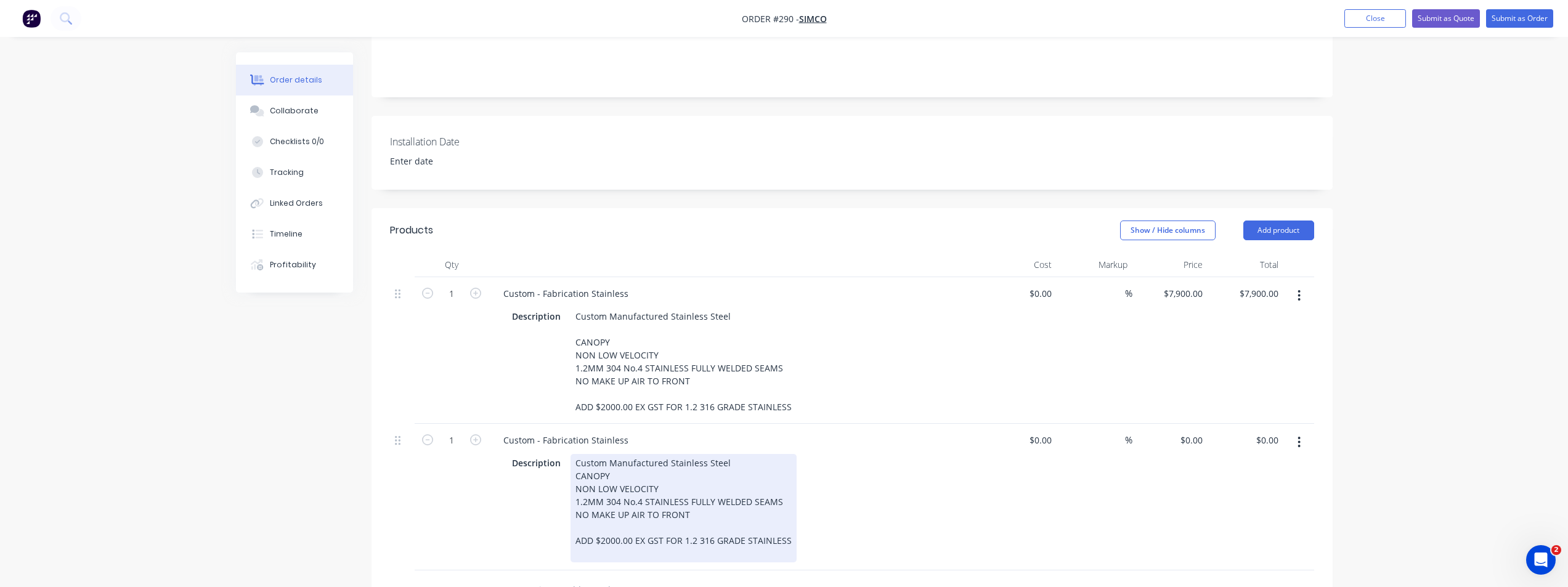
click at [611, 522] on div at bounding box center [683, 528] width 216 height 13
drag, startPoint x: 639, startPoint y: 527, endPoint x: 572, endPoint y: 518, distance: 67.6
click at [572, 518] on div "Custom Manufactured Stainless Steel CANOPY NON LOW VELOCITY 1.2MM 304 No.4 STAI…" at bounding box center [684, 507] width 226 height 108
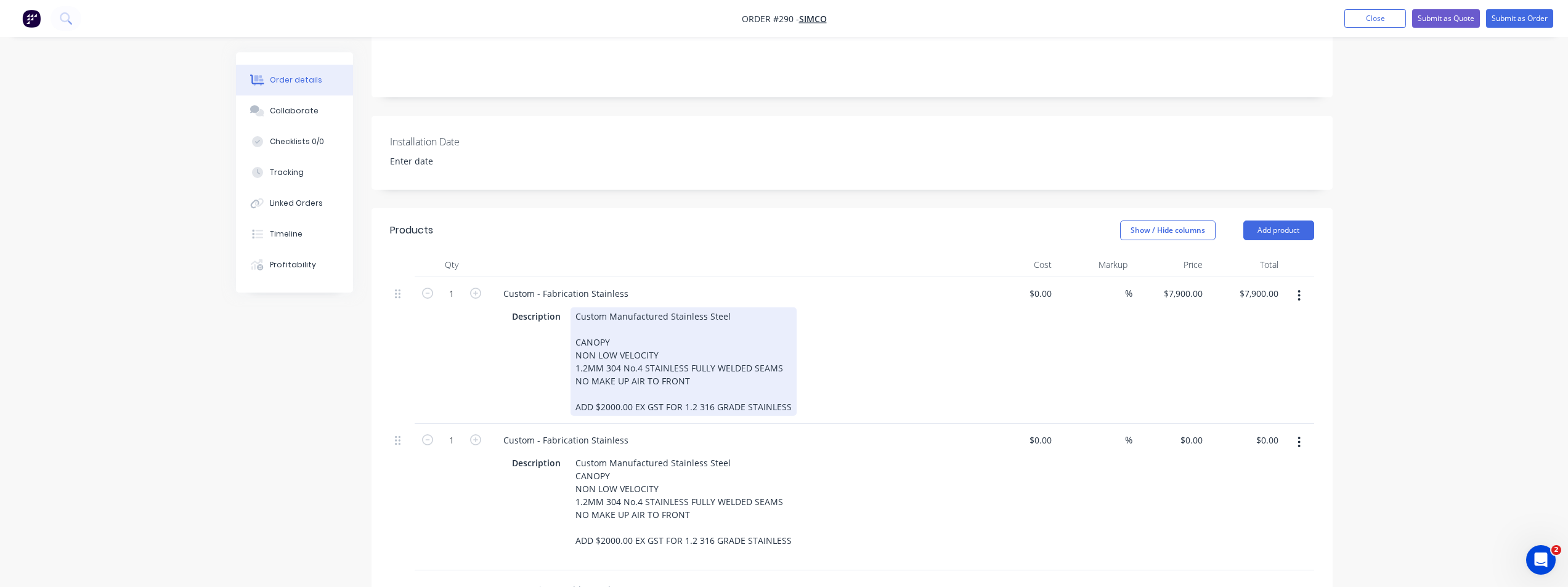
click at [593, 375] on div "Custom Manufactured Stainless Steel CANOPY NON LOW VELOCITY 1.2MM 304 No.4 STAI…" at bounding box center [684, 361] width 226 height 108
drag, startPoint x: 593, startPoint y: 375, endPoint x: 601, endPoint y: 383, distance: 11.3
click at [596, 379] on div "Custom Manufactured Stainless Steel CANOPY NON LOW VELOCITY 1.2MM 304 No.4 STAI…" at bounding box center [684, 361] width 226 height 108
drag, startPoint x: 817, startPoint y: 393, endPoint x: 832, endPoint y: 386, distance: 16.6
click at [819, 392] on div "Description Custom Manufactured Stainless Steel CANOPY NON LOW VELOCITY 1.2MM 3…" at bounding box center [732, 361] width 451 height 108
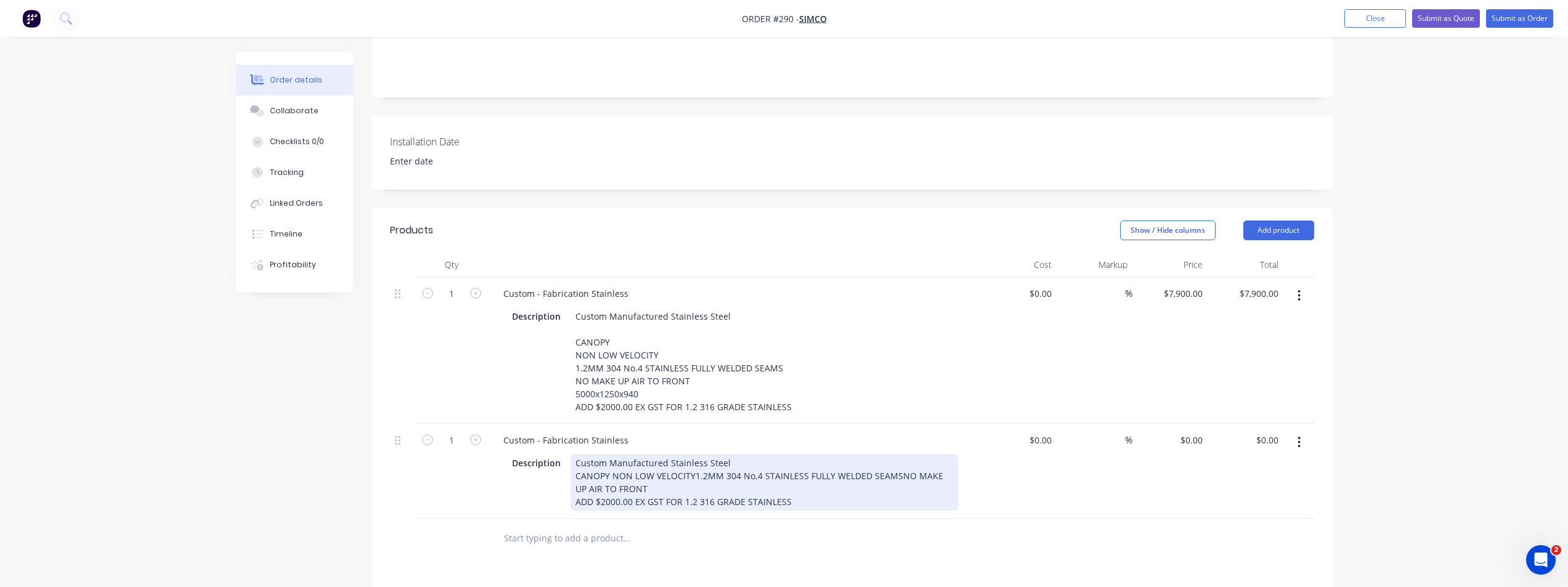
click at [759, 470] on div "Custom Manufactured Stainless Steel CANOPY NON LOW VELOCITY1.2MM 304 No.4 STAIN…" at bounding box center [764, 482] width 388 height 57
click at [894, 469] on div "Custom Manufactured Stainless Steel CANOPY NON LOW VELOCITY1.2MM 304 No.4 STAIN…" at bounding box center [764, 482] width 388 height 57
click at [603, 497] on div "Custom Manufactured Stainless Steel CANOPY NON LOW VELOCITY1.2MM 304 No.4 STAIN…" at bounding box center [739, 482] width 338 height 57
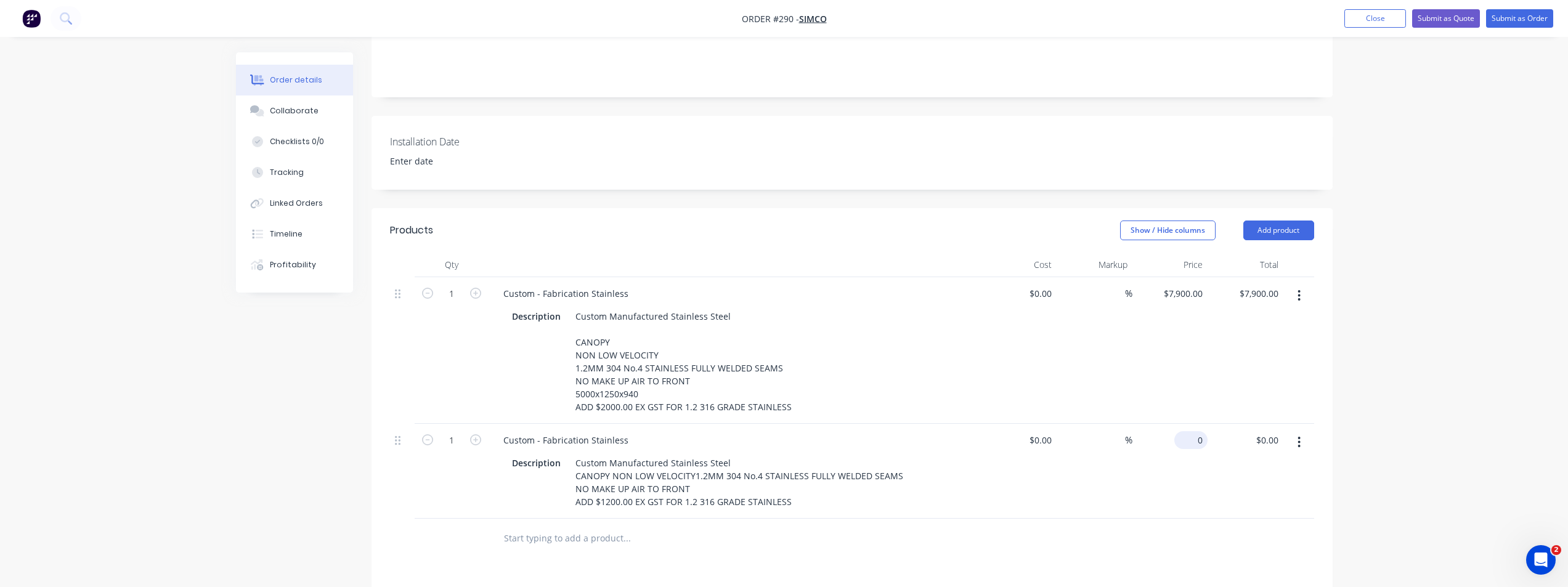
click at [1188, 437] on div "0 $0.00" at bounding box center [1170, 472] width 76 height 95
type input "$3,500.00"
click at [1205, 479] on div "$3,500.00 $3,500.00" at bounding box center [1170, 472] width 76 height 95
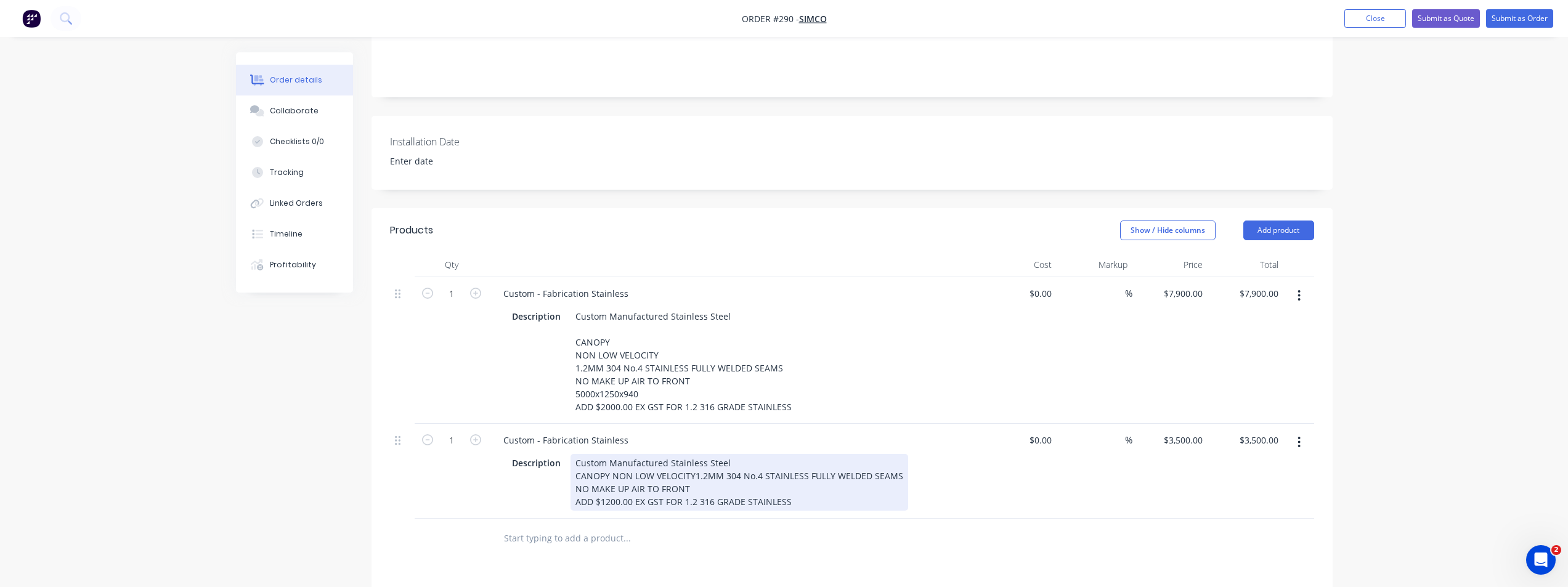
click at [608, 470] on div "Custom Manufactured Stainless Steel CANOPY NON LOW VELOCITY1.2MM 304 No.4 STAIN…" at bounding box center [739, 482] width 338 height 57
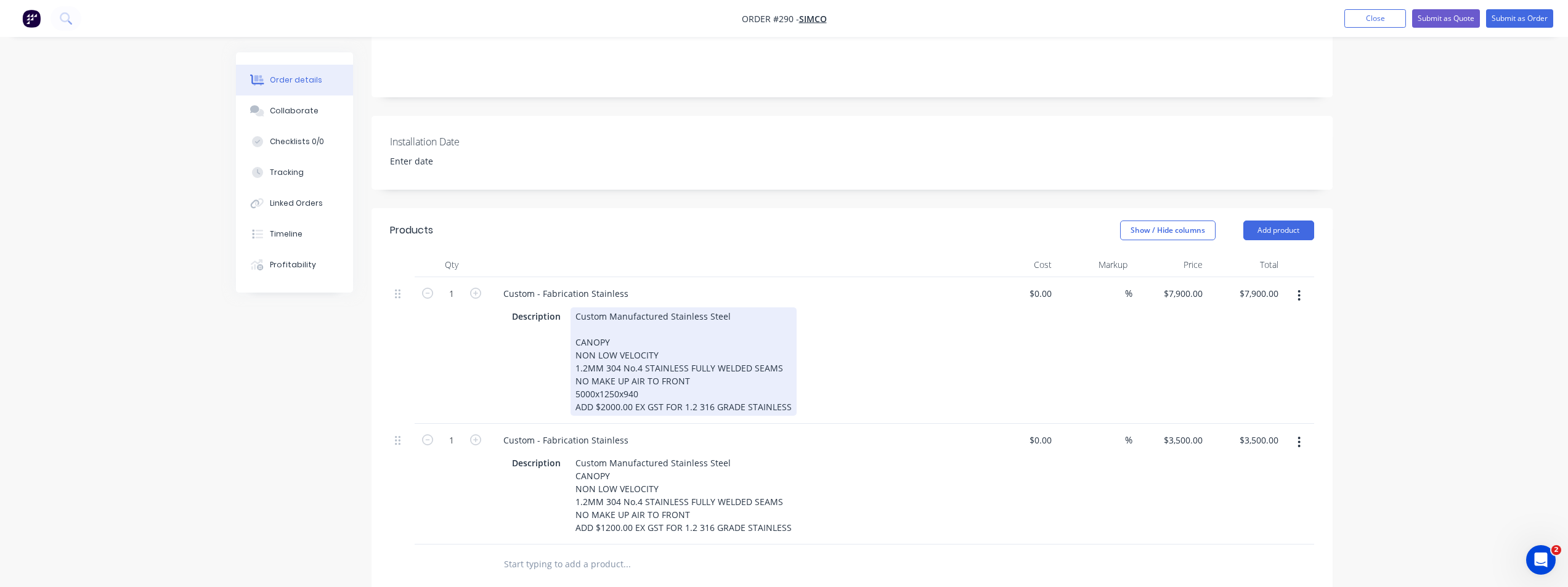
click at [582, 401] on div "Custom Manufactured Stainless Steel CANOPY NON LOW VELOCITY 1.2MM 304 No.4 STAI…" at bounding box center [684, 361] width 226 height 108
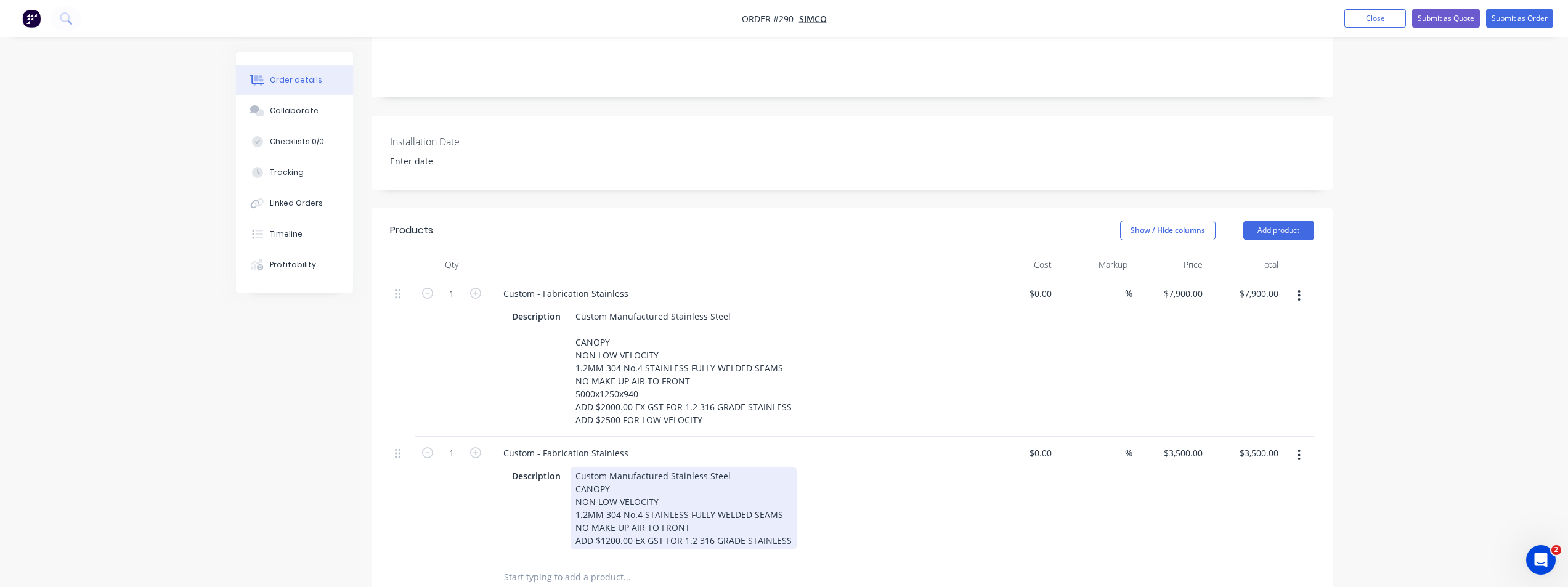
click at [785, 525] on div "Custom Manufactured Stainless Steel CANOPY NON LOW VELOCITY 1.2MM 304 No.4 STAI…" at bounding box center [684, 508] width 226 height 83
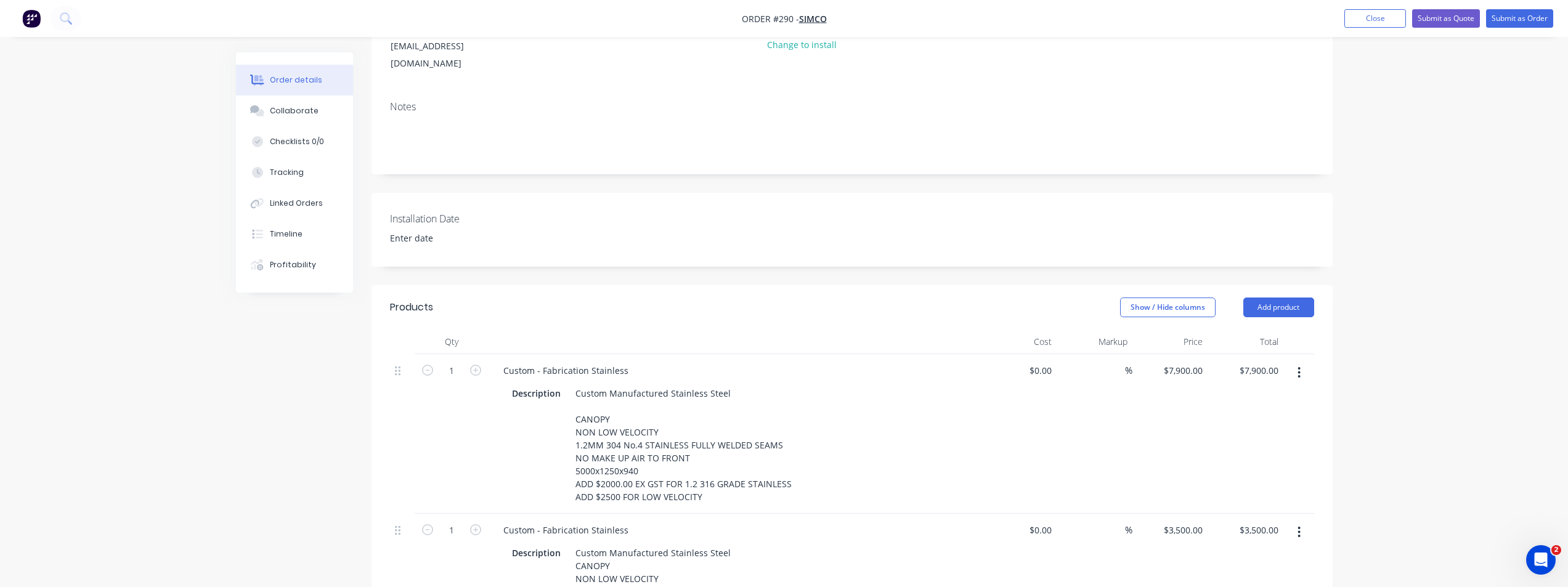
scroll to position [0, 0]
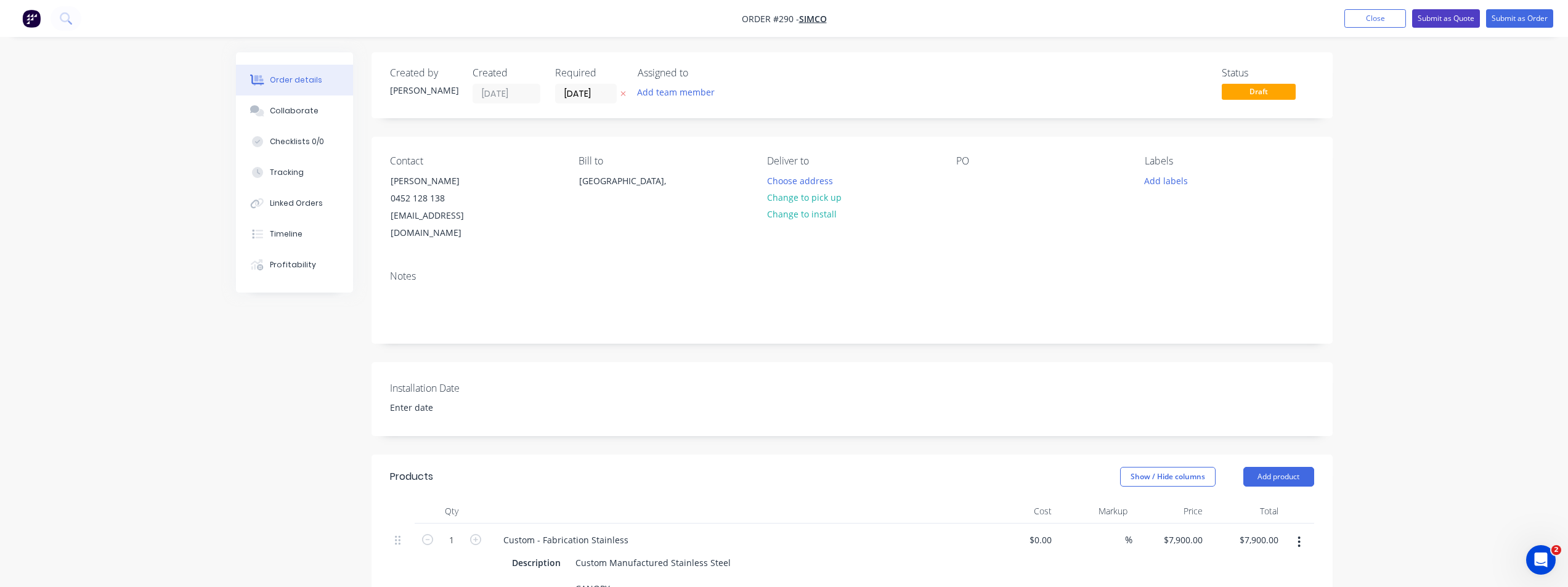
click at [1449, 22] on button "Submit as Quote" at bounding box center [1446, 19] width 68 height 19
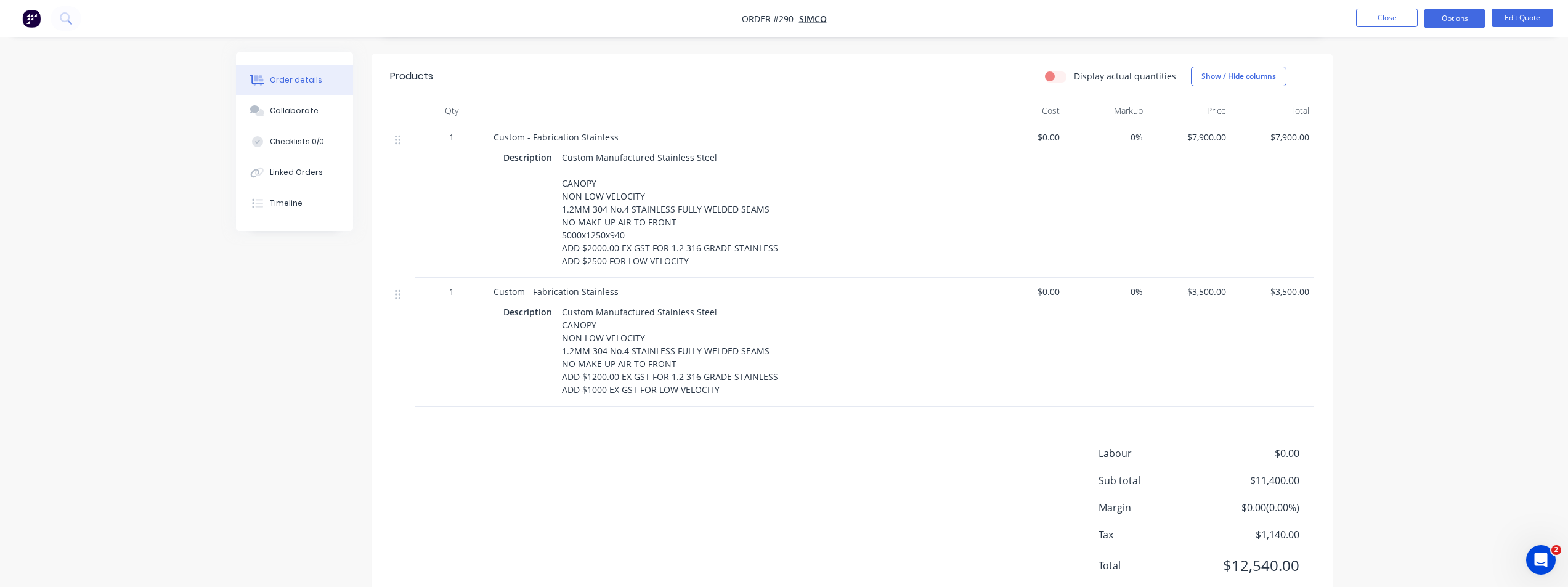
scroll to position [419, 0]
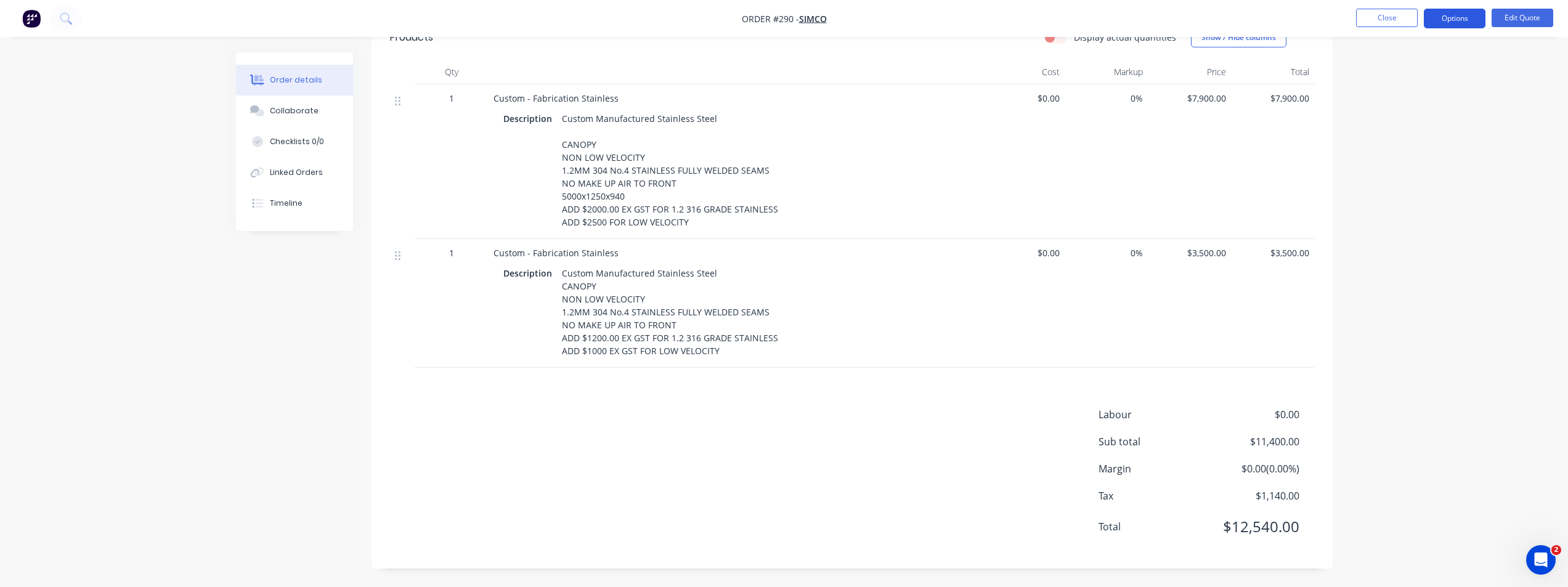
drag, startPoint x: 1467, startPoint y: 18, endPoint x: 1459, endPoint y: 29, distance: 13.6
click at [1466, 18] on button "Options" at bounding box center [1454, 18] width 62 height 19
click at [1374, 70] on div "Quote" at bounding box center [1418, 75] width 113 height 18
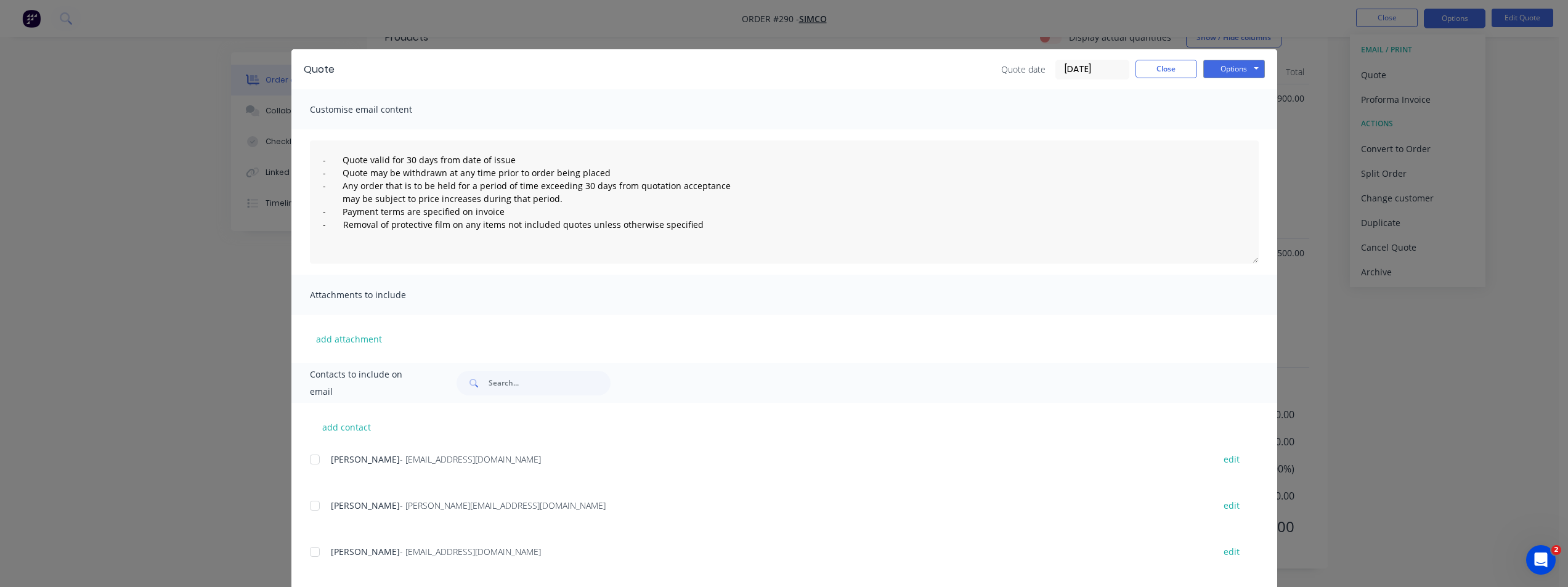
drag, startPoint x: 313, startPoint y: 465, endPoint x: 550, endPoint y: 458, distance: 237.1
click at [321, 465] on div at bounding box center [315, 460] width 25 height 25
click at [1226, 70] on button "Options" at bounding box center [1234, 69] width 62 height 19
click at [1216, 129] on button "Email" at bounding box center [1243, 132] width 79 height 20
drag, startPoint x: 309, startPoint y: 458, endPoint x: 437, endPoint y: 451, distance: 128.2
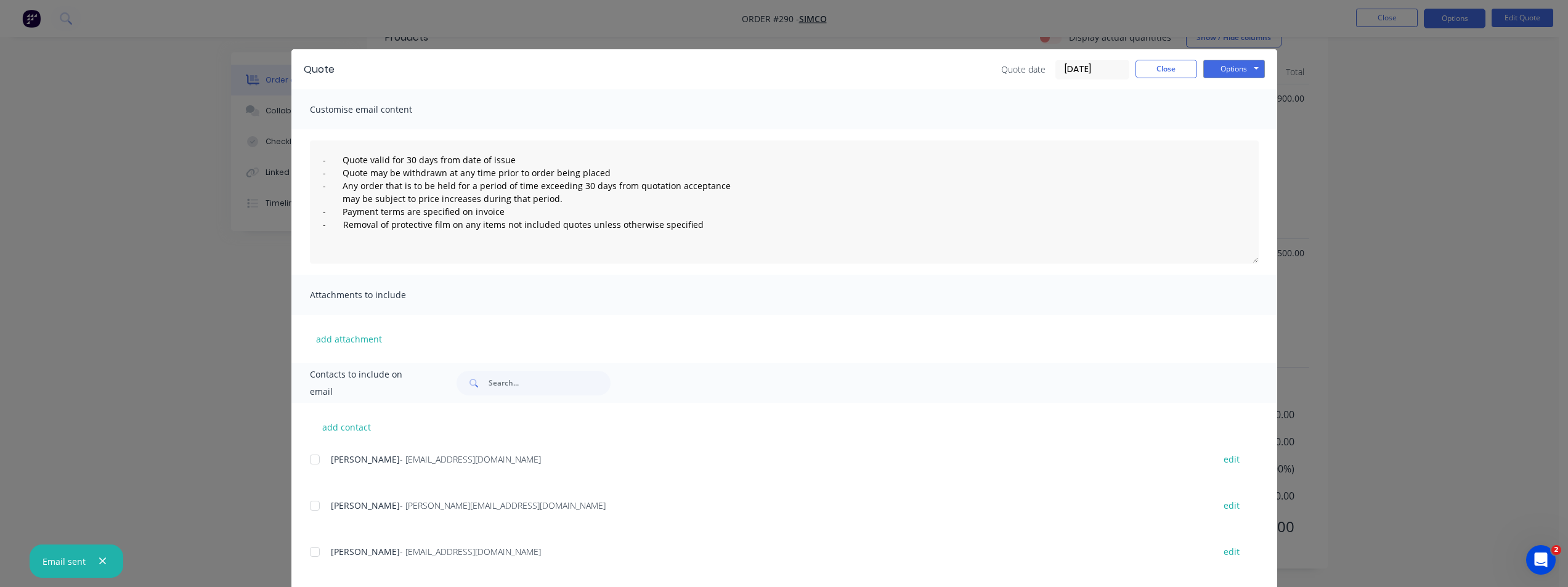
click at [310, 458] on div at bounding box center [315, 460] width 25 height 25
click at [1166, 69] on button "Close" at bounding box center [1166, 69] width 62 height 19
